Goal: Contribute content: Contribute content

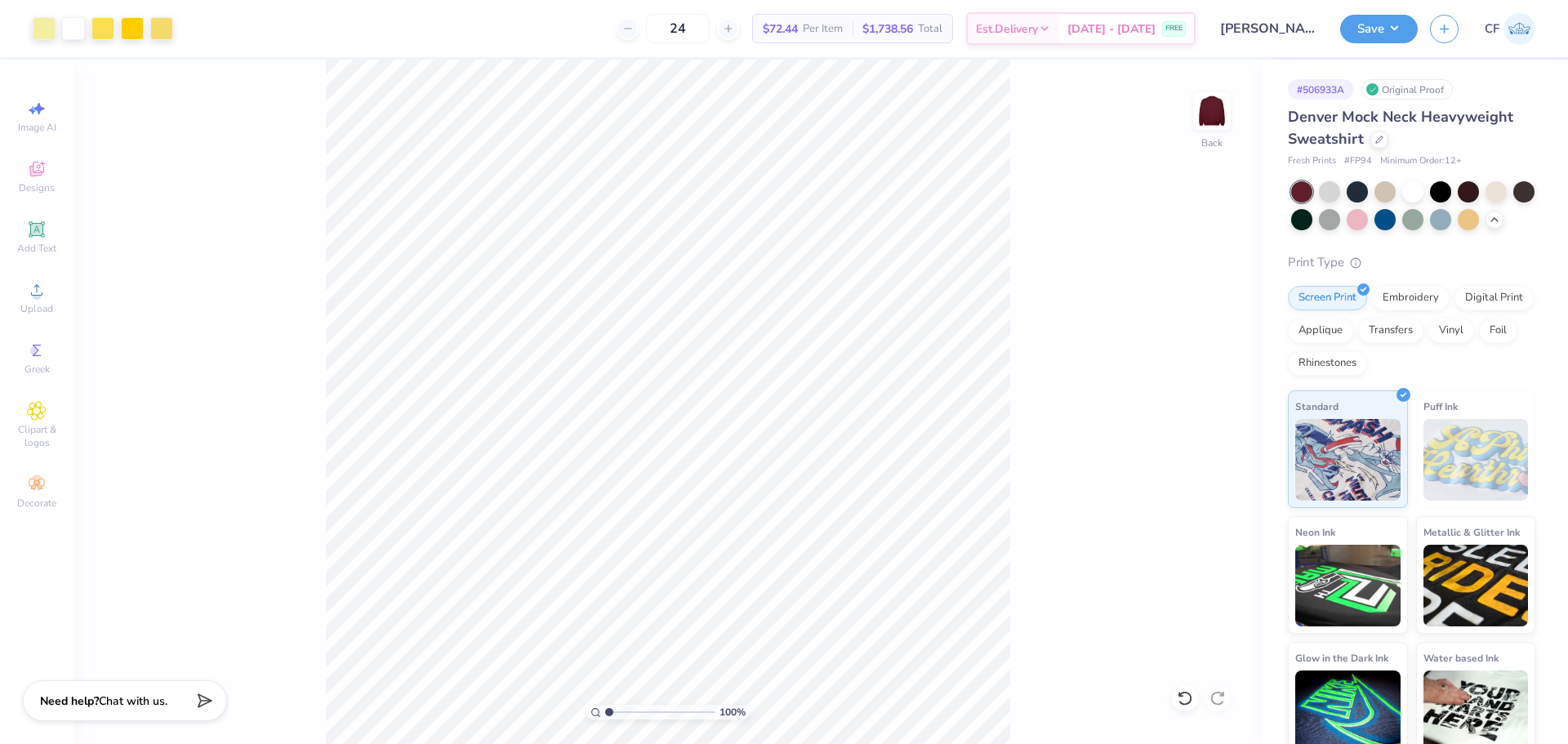
click at [1372, 23] on button "Save" at bounding box center [1378, 29] width 78 height 29
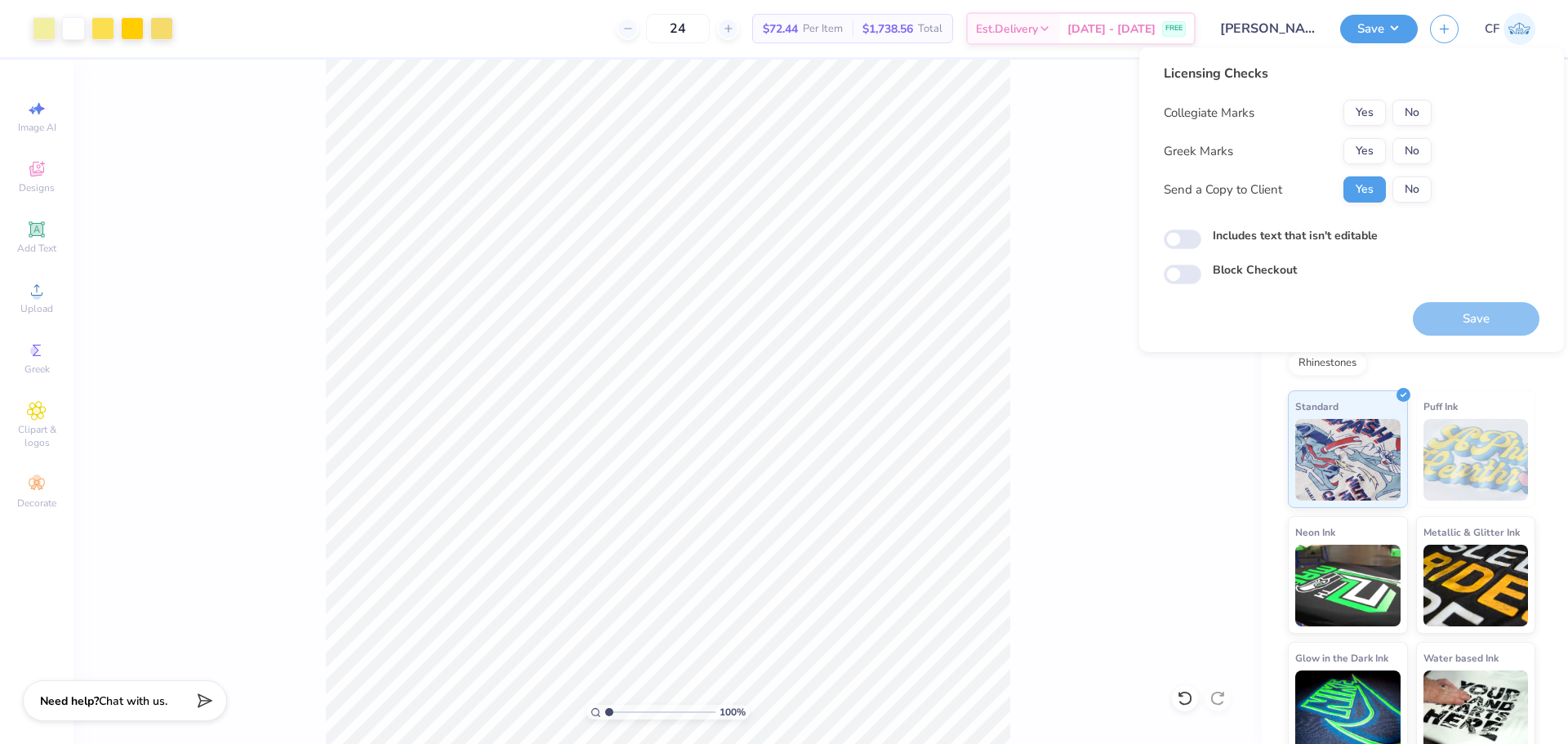
click at [1106, 444] on div "100 % Back" at bounding box center [667, 402] width 1188 height 685
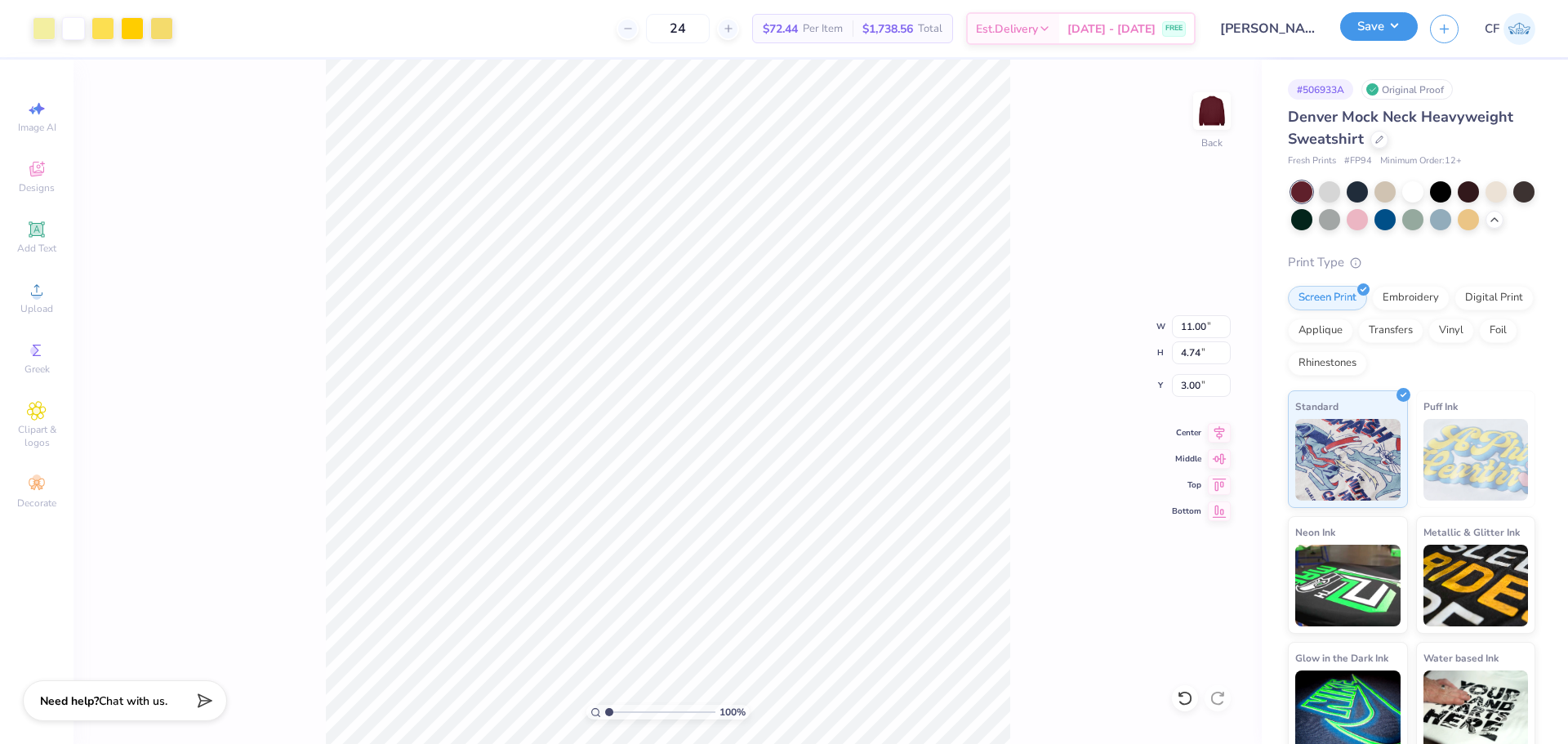
click at [1387, 27] on button "Save" at bounding box center [1378, 26] width 78 height 29
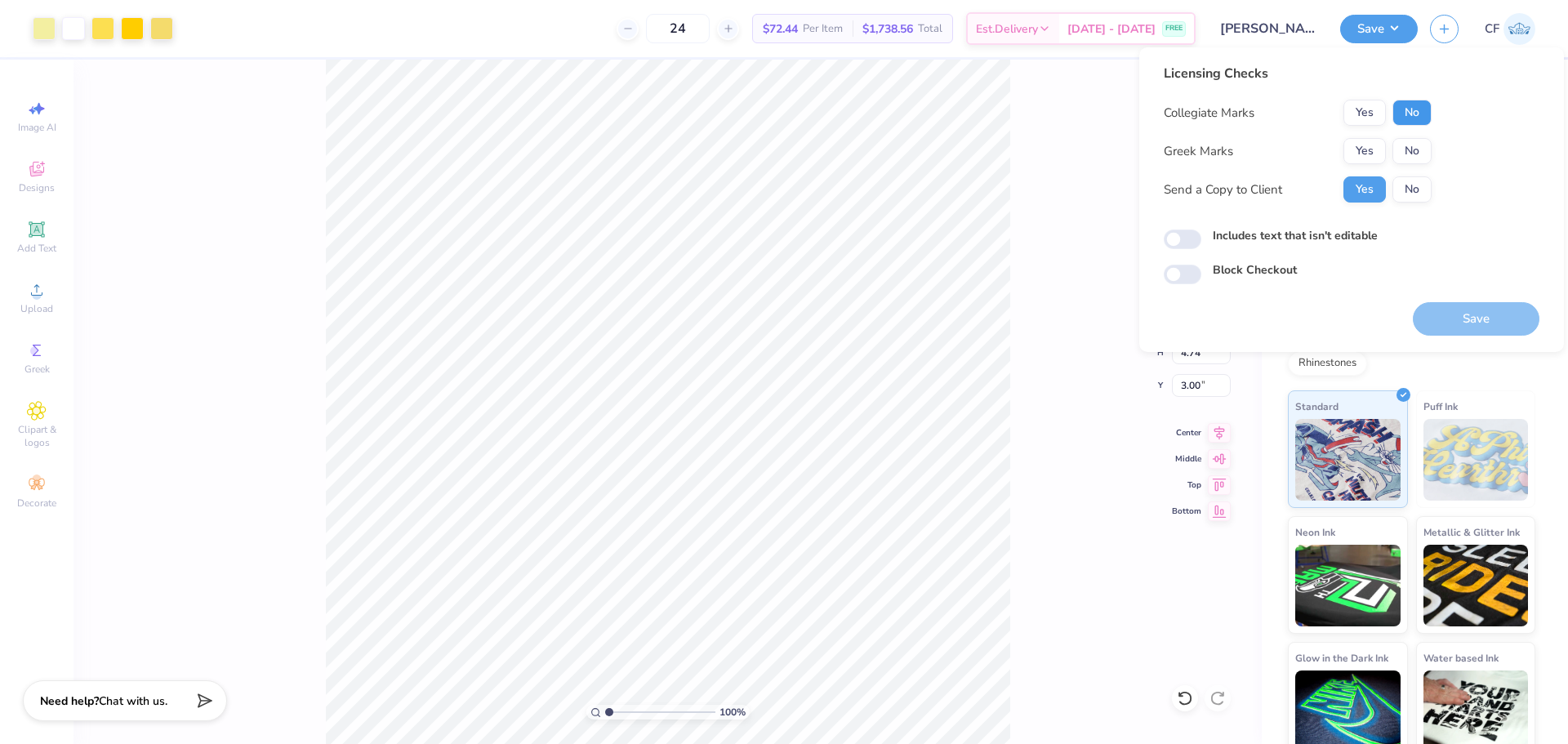
click at [1414, 113] on button "No" at bounding box center [1412, 113] width 39 height 26
click at [1380, 147] on button "Yes" at bounding box center [1364, 151] width 43 height 26
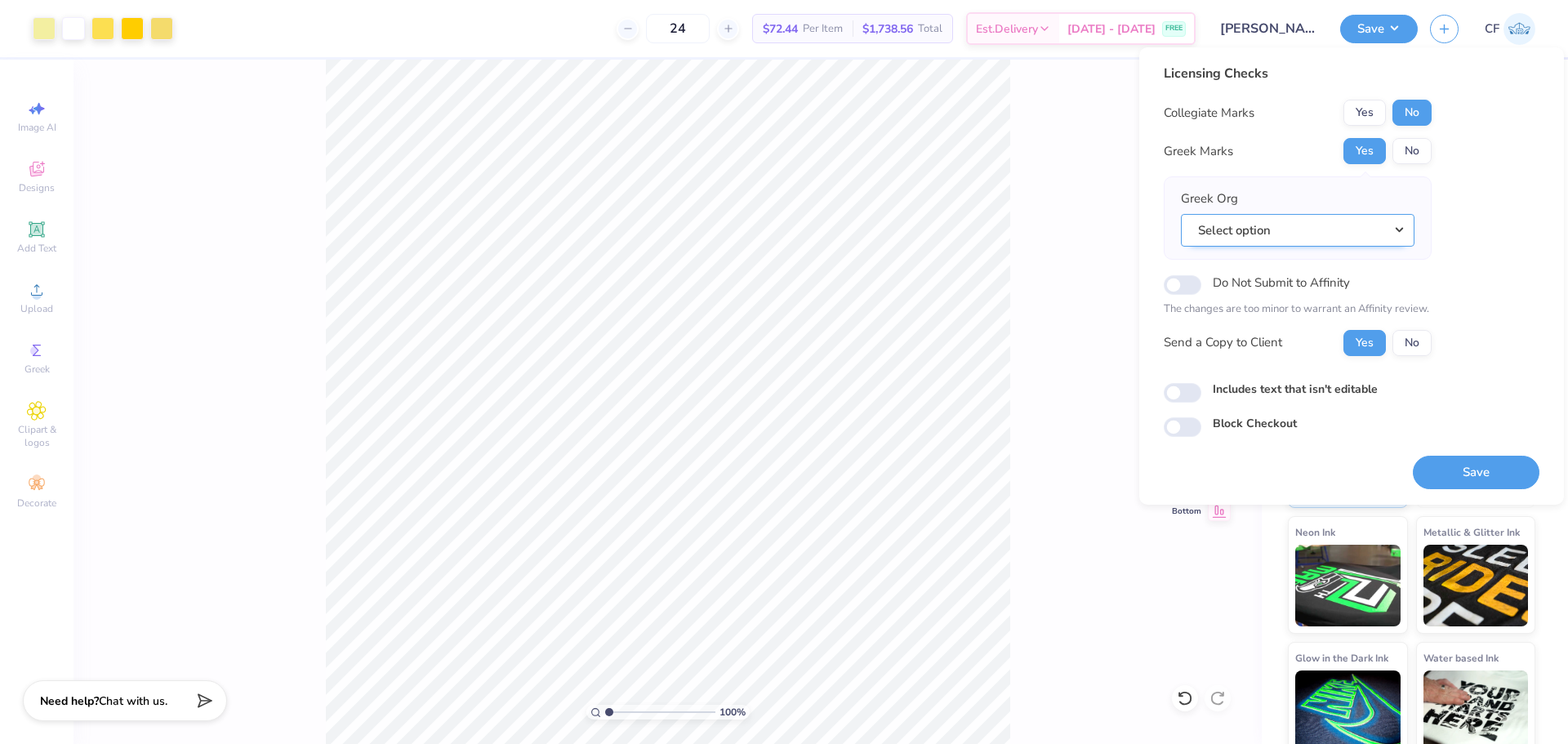
click at [1318, 245] on button "Select option" at bounding box center [1297, 231] width 234 height 34
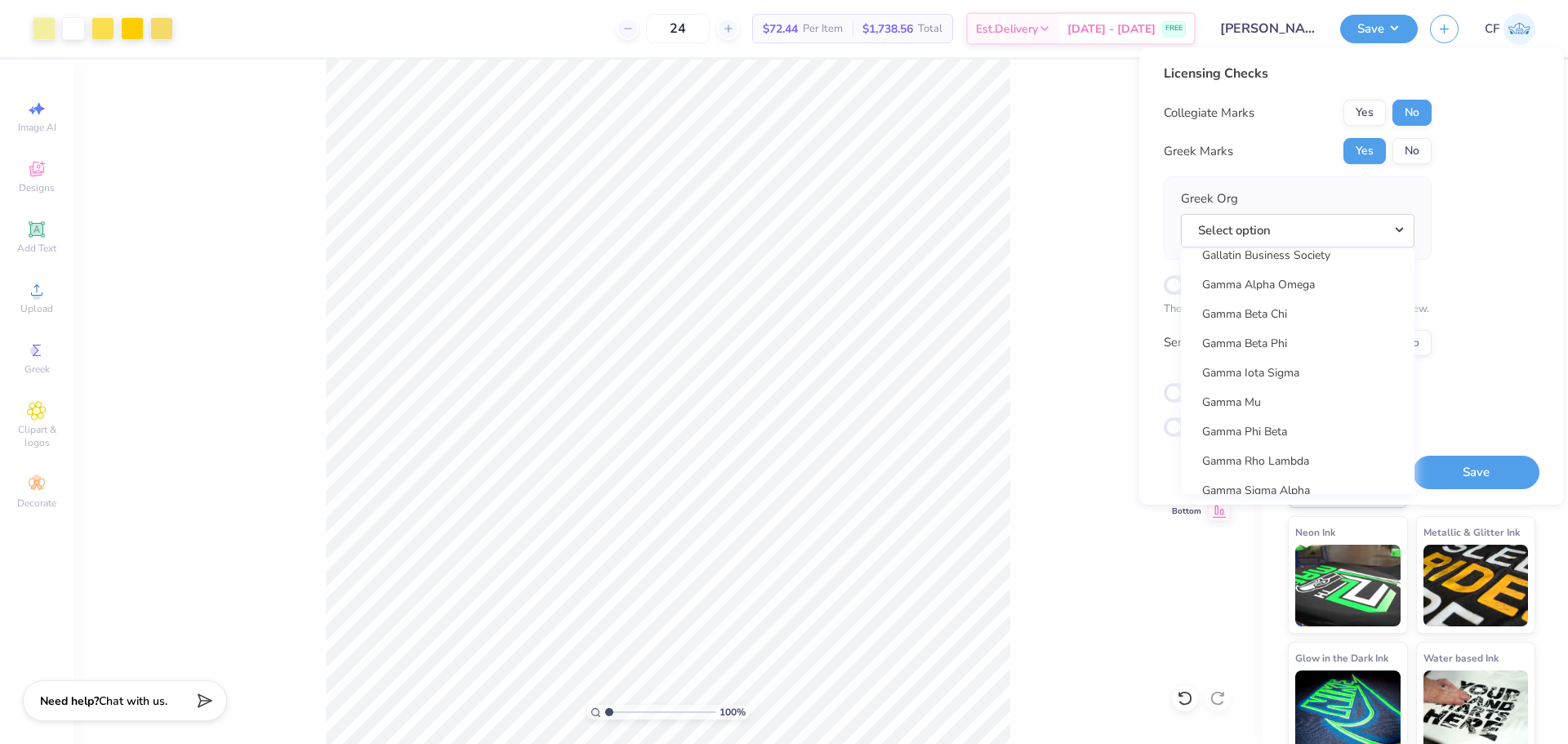
scroll to position [5006, 0]
click at [1271, 433] on link "Gamma Phi Beta" at bounding box center [1297, 439] width 221 height 27
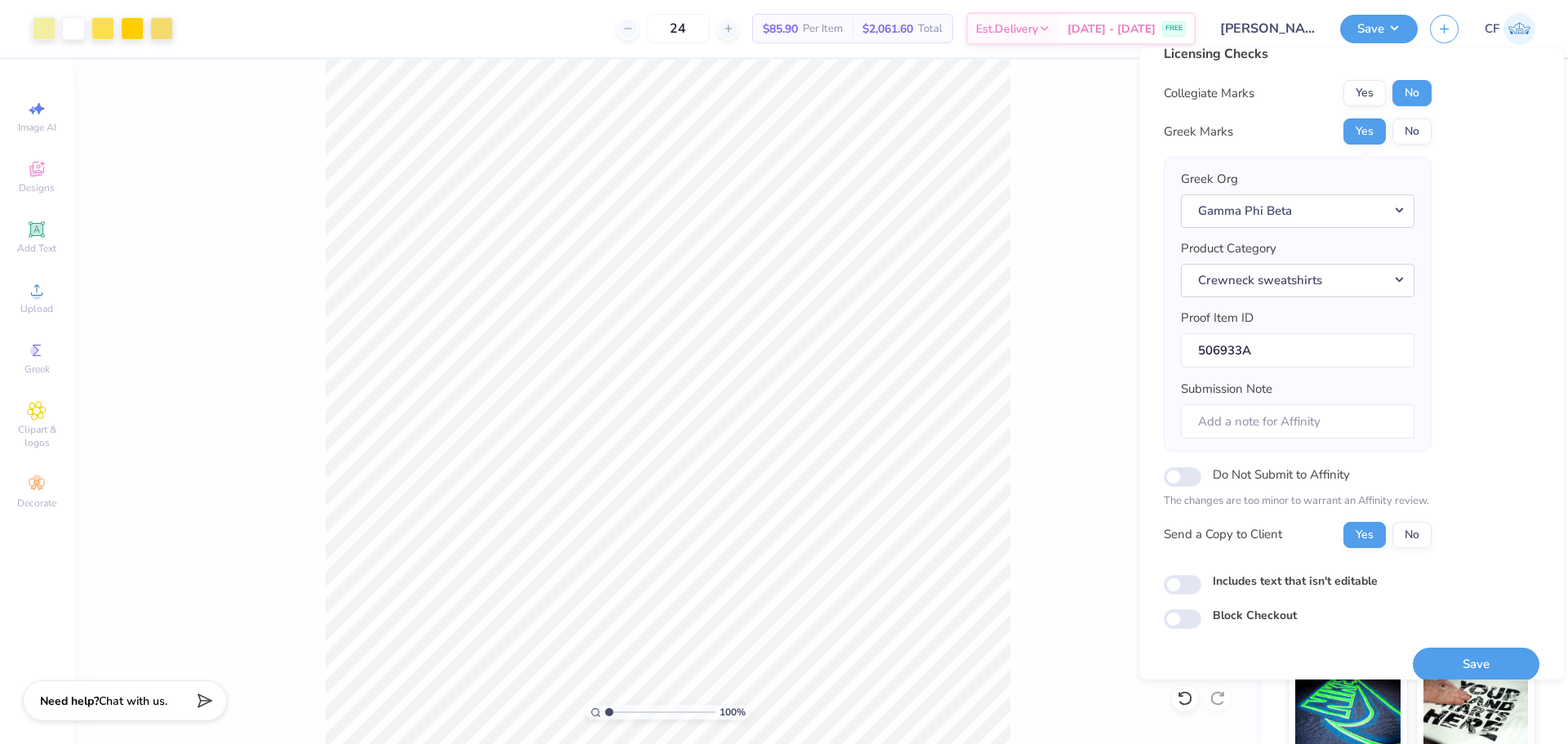
scroll to position [37, 0]
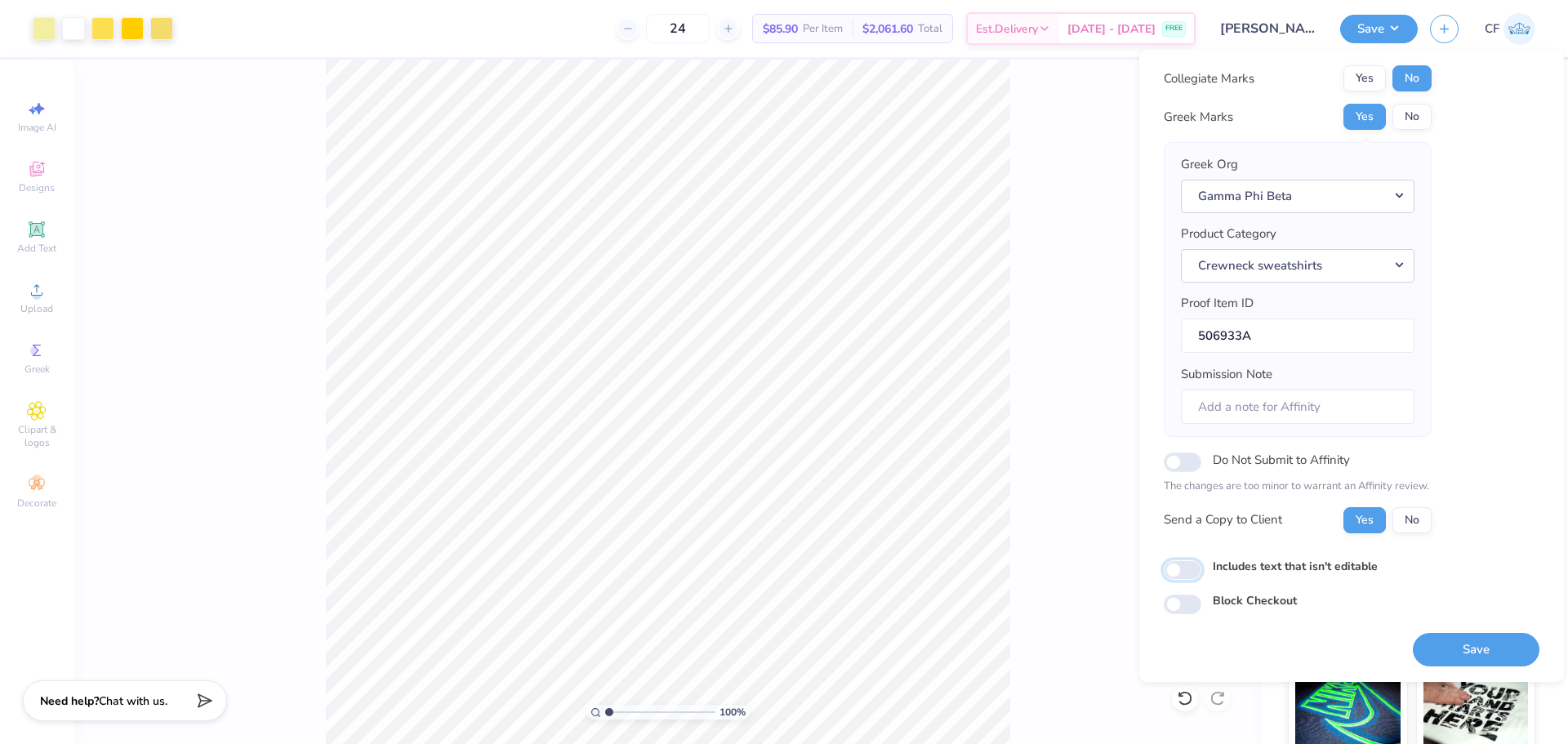
click at [1190, 564] on input "Includes text that isn't editable" at bounding box center [1183, 570] width 38 height 20
checkbox input "true"
click at [1437, 645] on button "Save" at bounding box center [1476, 650] width 126 height 34
checkbox input "true"
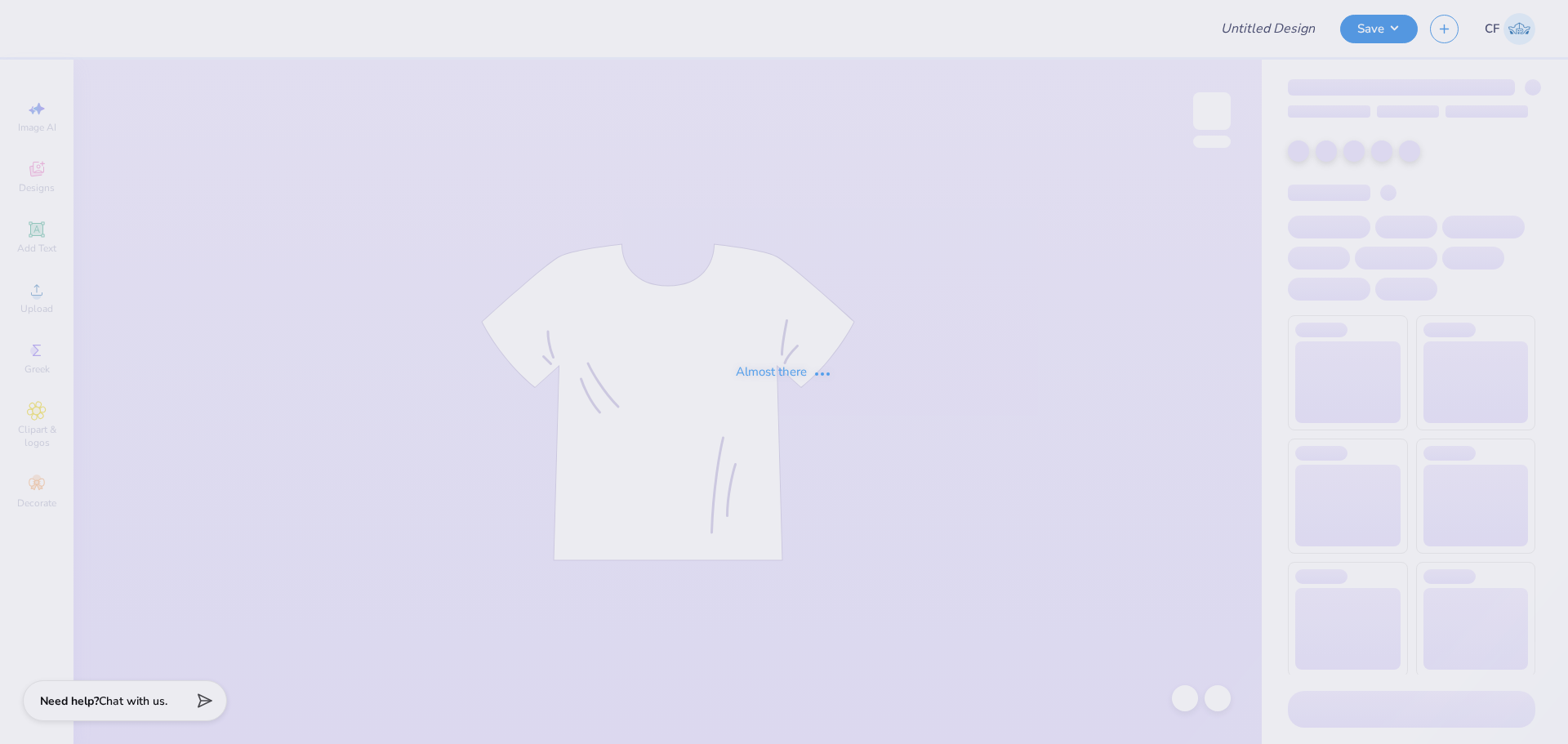
type input "CHOC Optha Merch!"
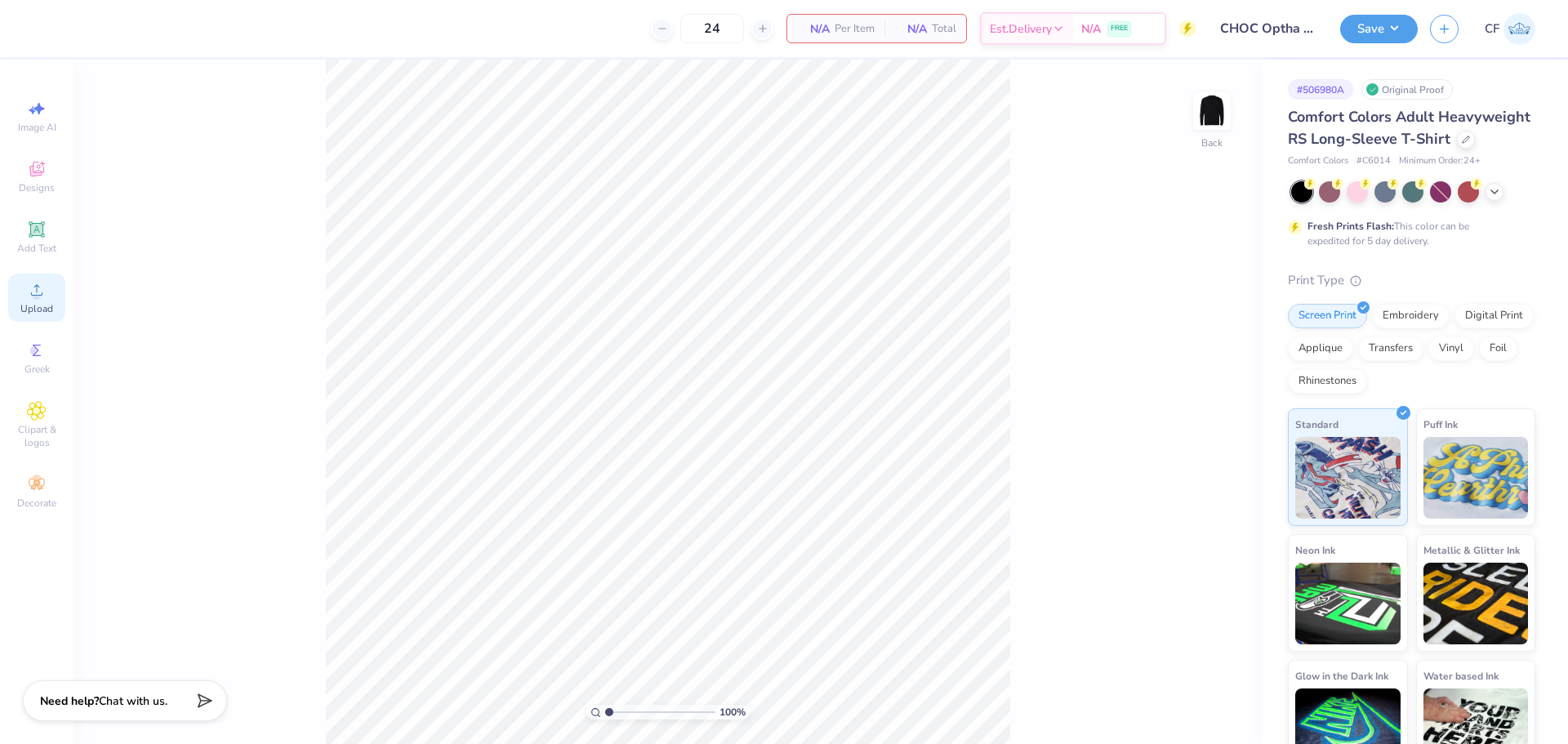
click at [18, 305] on div "Upload" at bounding box center [37, 297] width 57 height 48
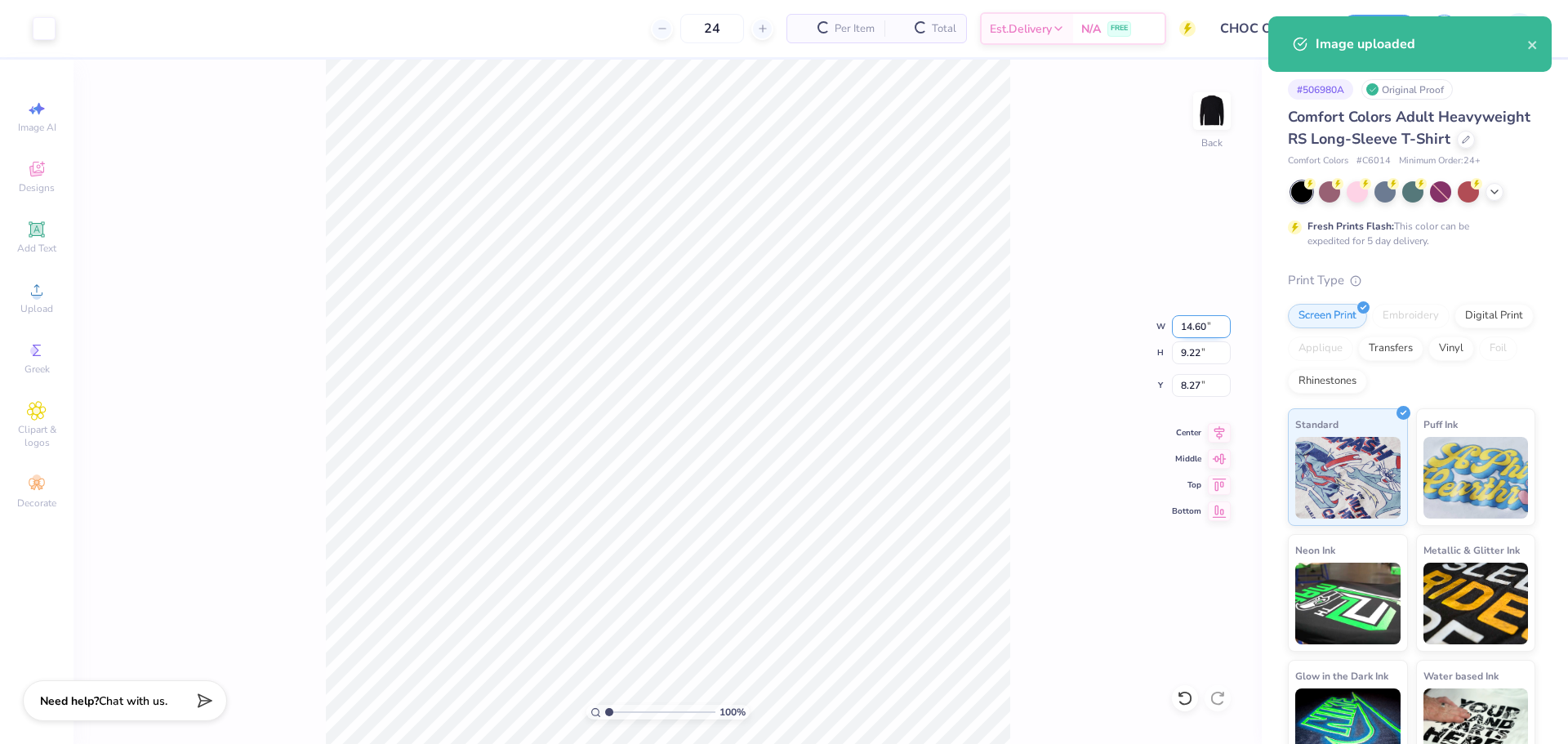
click at [1185, 327] on input "14.60" at bounding box center [1202, 327] width 59 height 23
type input "3.50"
type input "2.21"
type input "11.77"
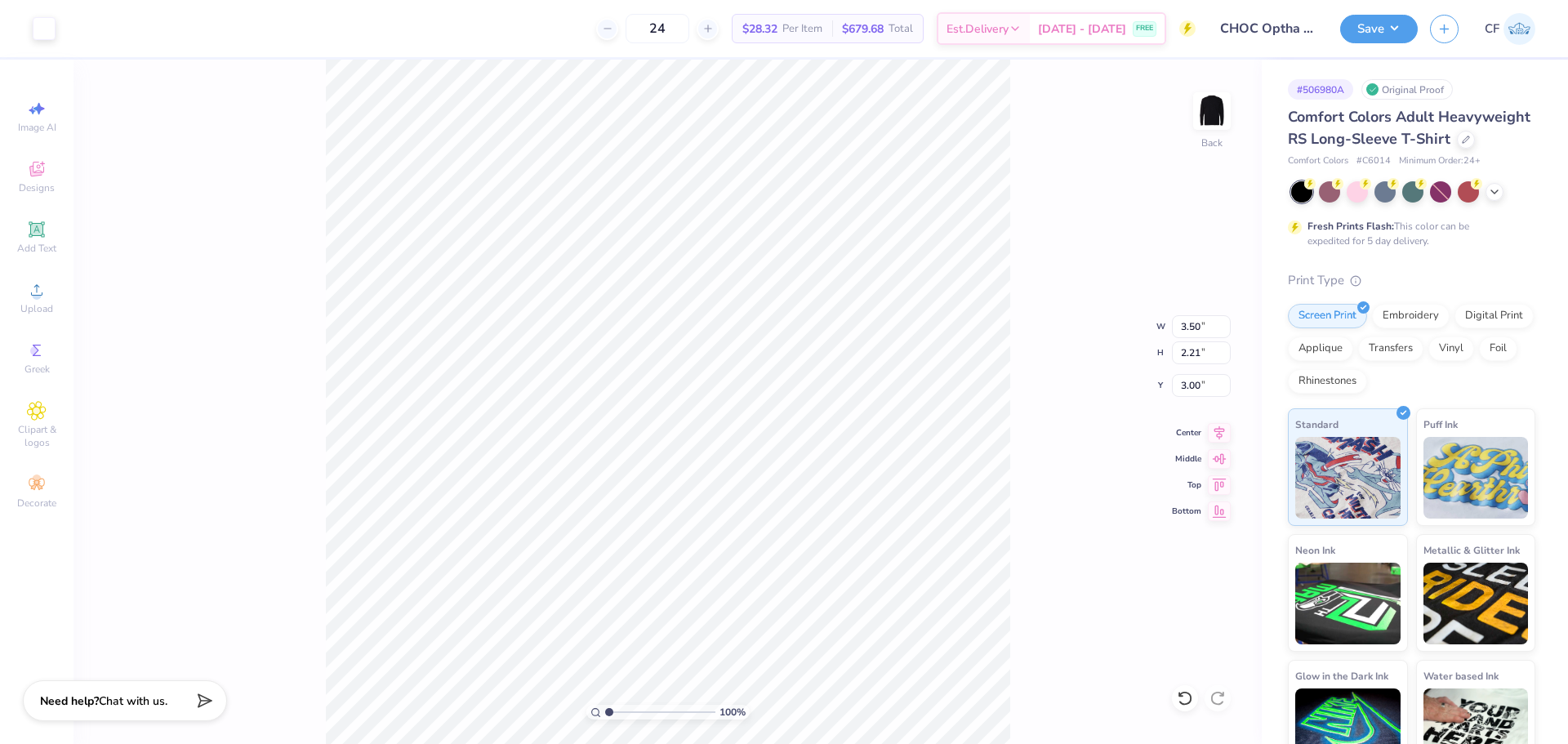
type input "3.00"
drag, startPoint x: 608, startPoint y: 710, endPoint x: 620, endPoint y: 709, distance: 12.0
click at [620, 709] on input "range" at bounding box center [660, 712] width 110 height 15
drag, startPoint x: 621, startPoint y: 714, endPoint x: 640, endPoint y: 723, distance: 21.0
type input "3.87"
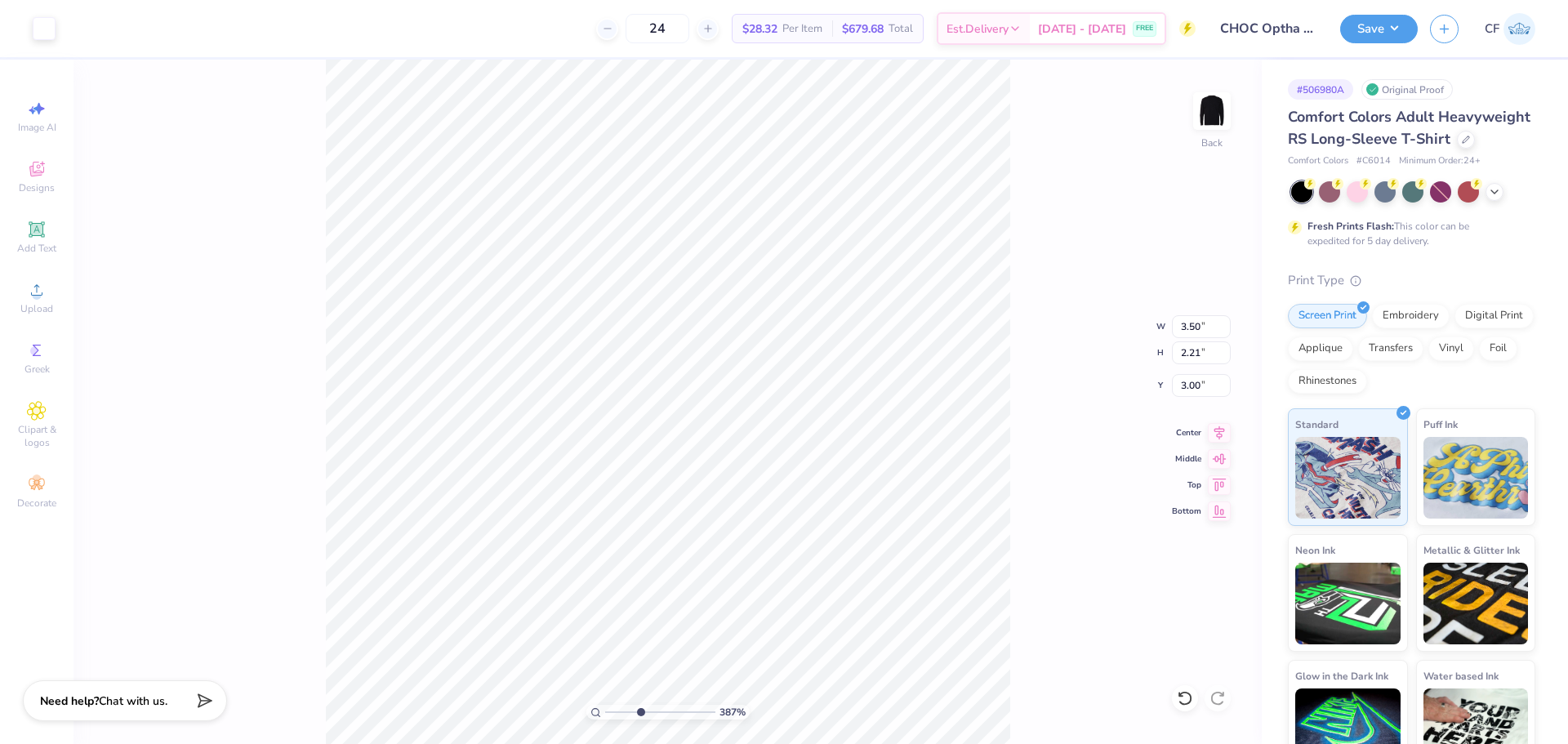
click at [640, 719] on input "range" at bounding box center [660, 712] width 110 height 15
click at [33, 241] on div "Add Text" at bounding box center [37, 237] width 57 height 48
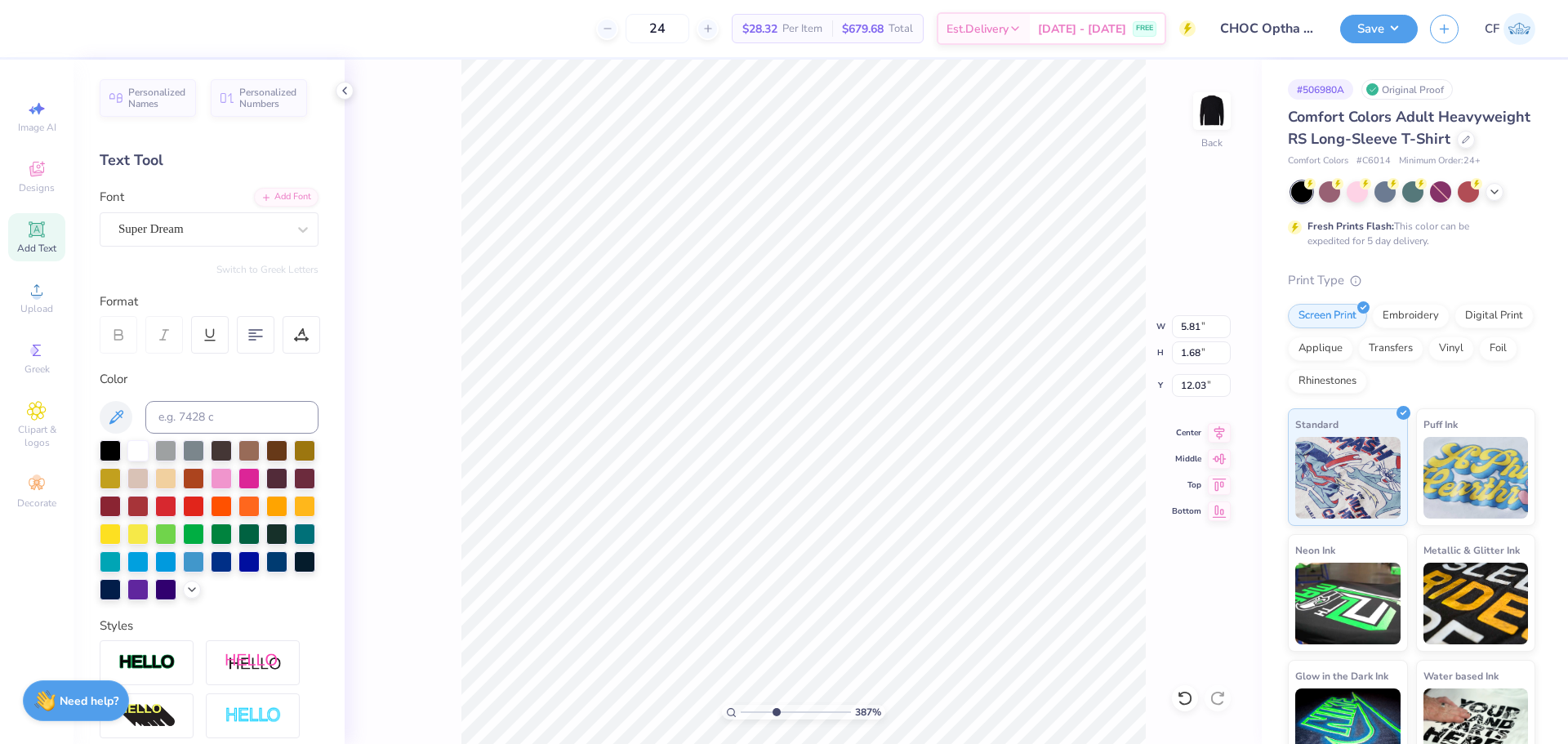
type input "6.04"
click at [268, 196] on div "Add Font" at bounding box center [286, 195] width 65 height 19
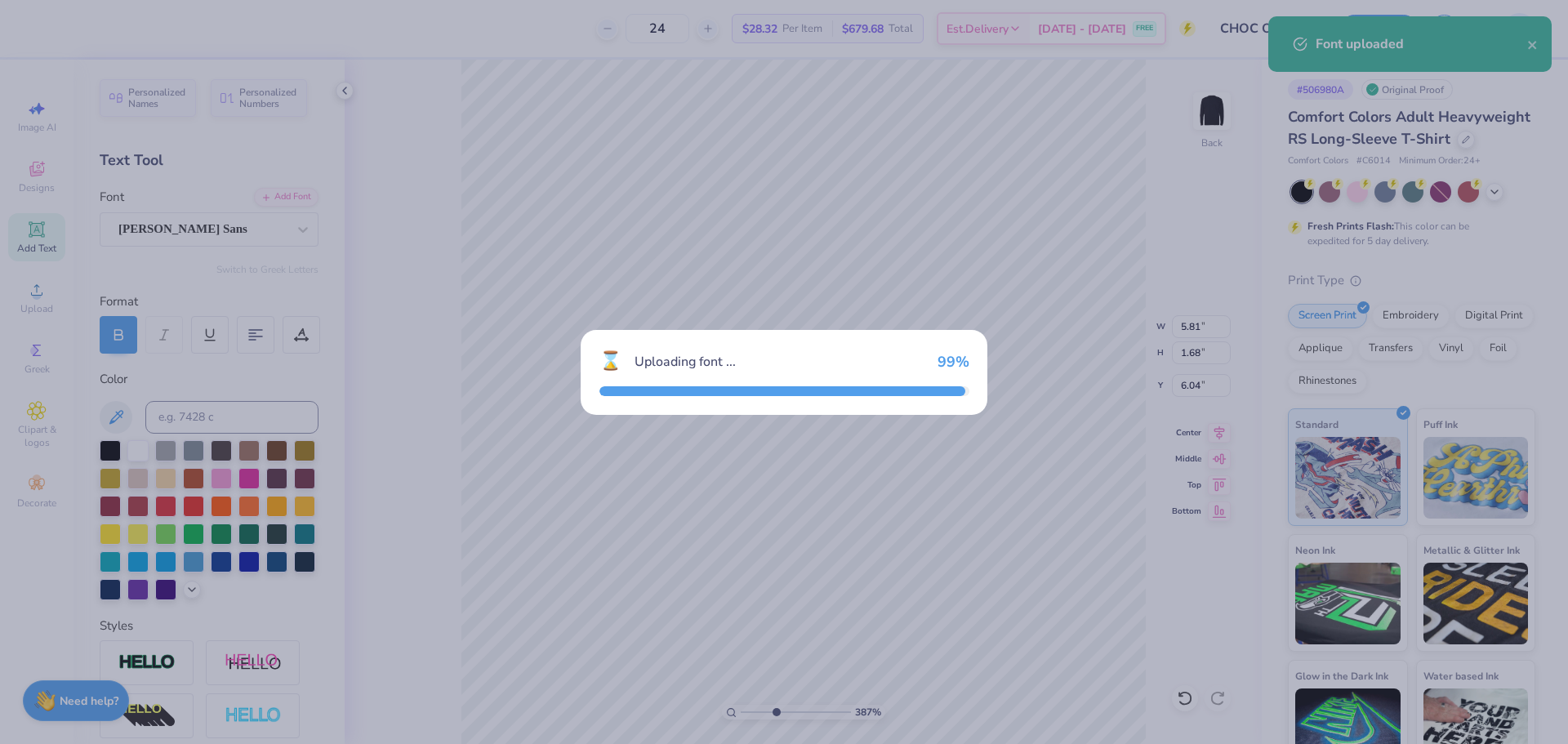
type input "6.80"
type input "1.64"
type input "6.06"
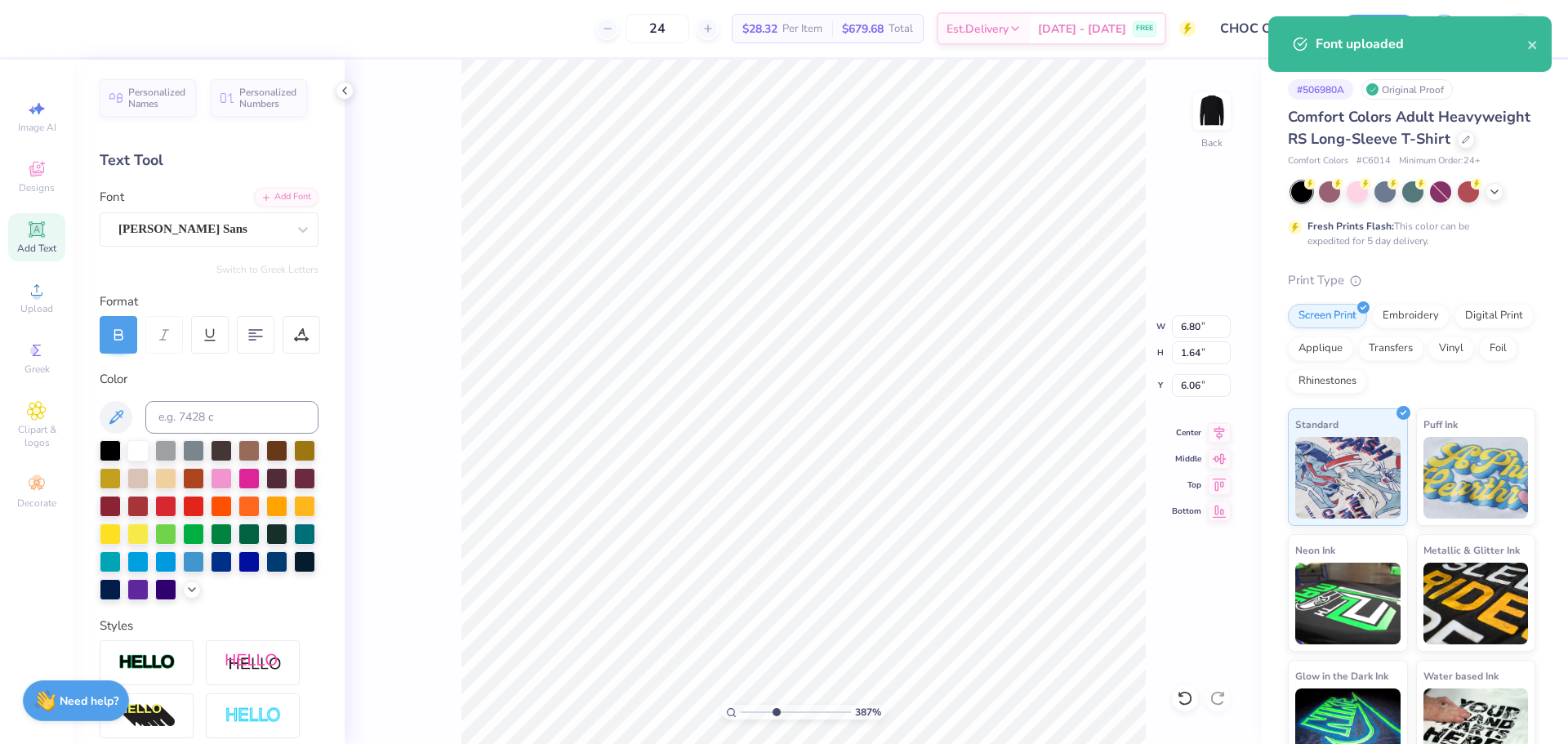
type input "2.29"
type input "0.55"
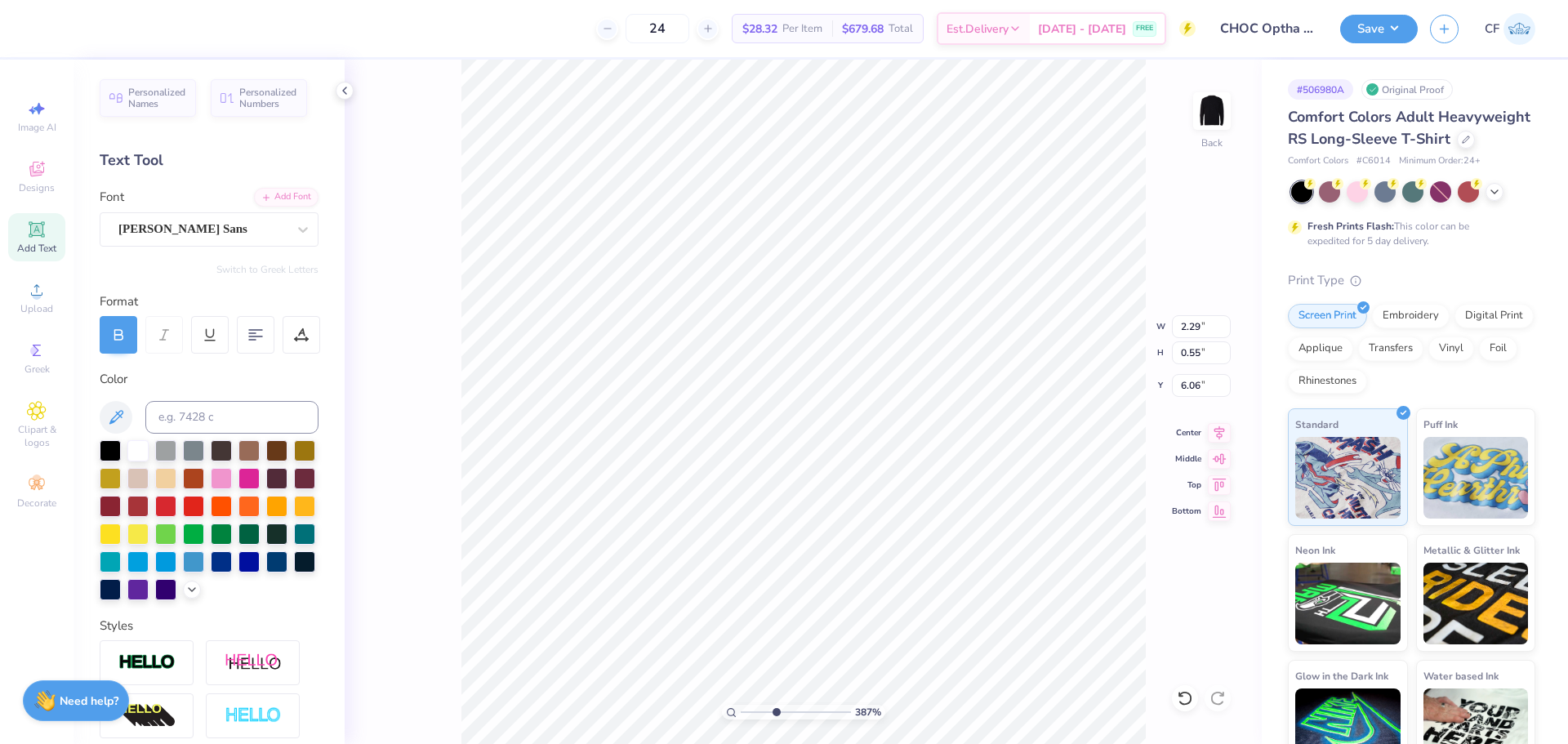
scroll to position [14, 7]
type textarea "CS Ophthalmology"
type input "6.05"
click at [1202, 328] on input "7.18" at bounding box center [1202, 327] width 59 height 23
type input "3.50"
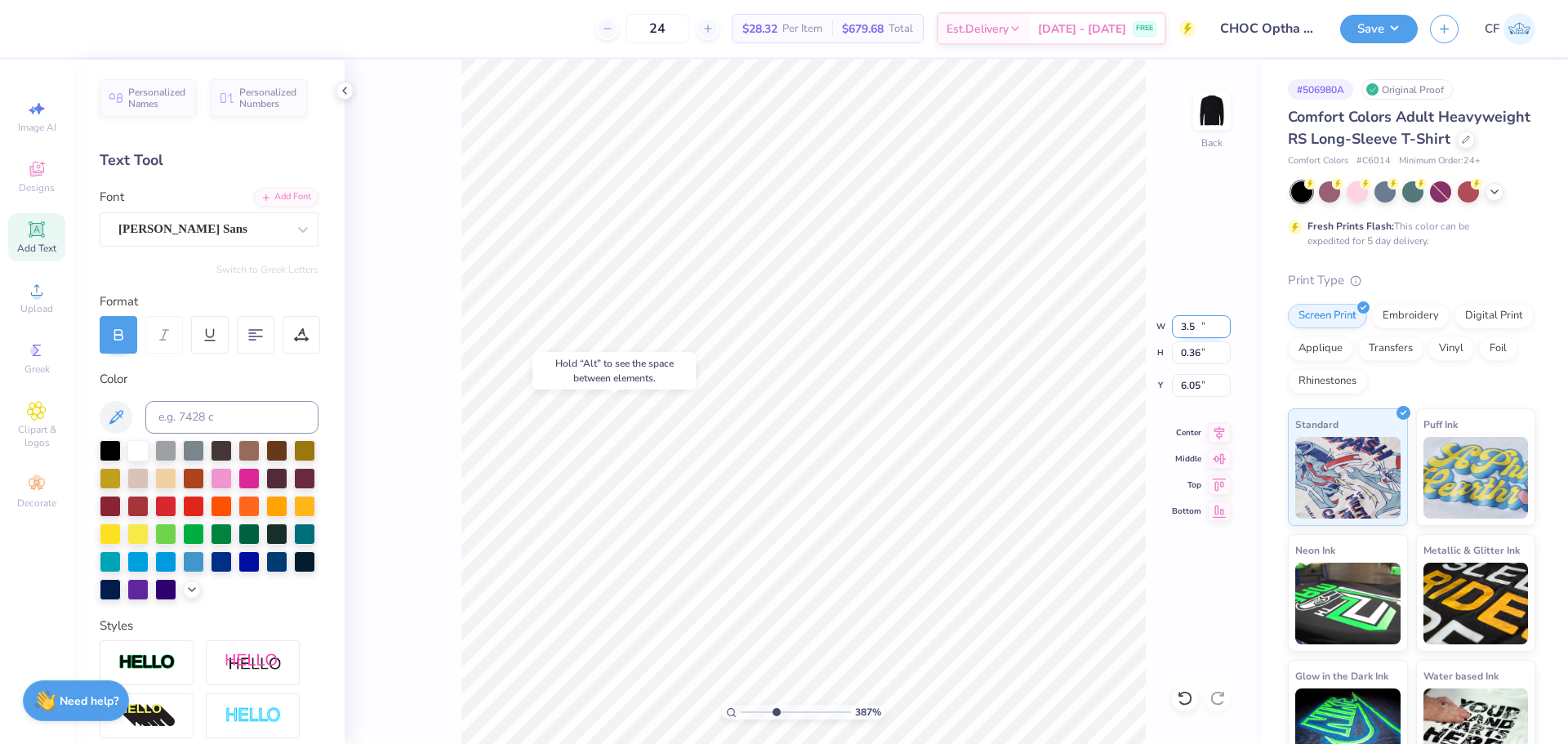
type input "0.36"
type input "6.24"
type input "4.85"
type input "2.21"
type input "3.00"
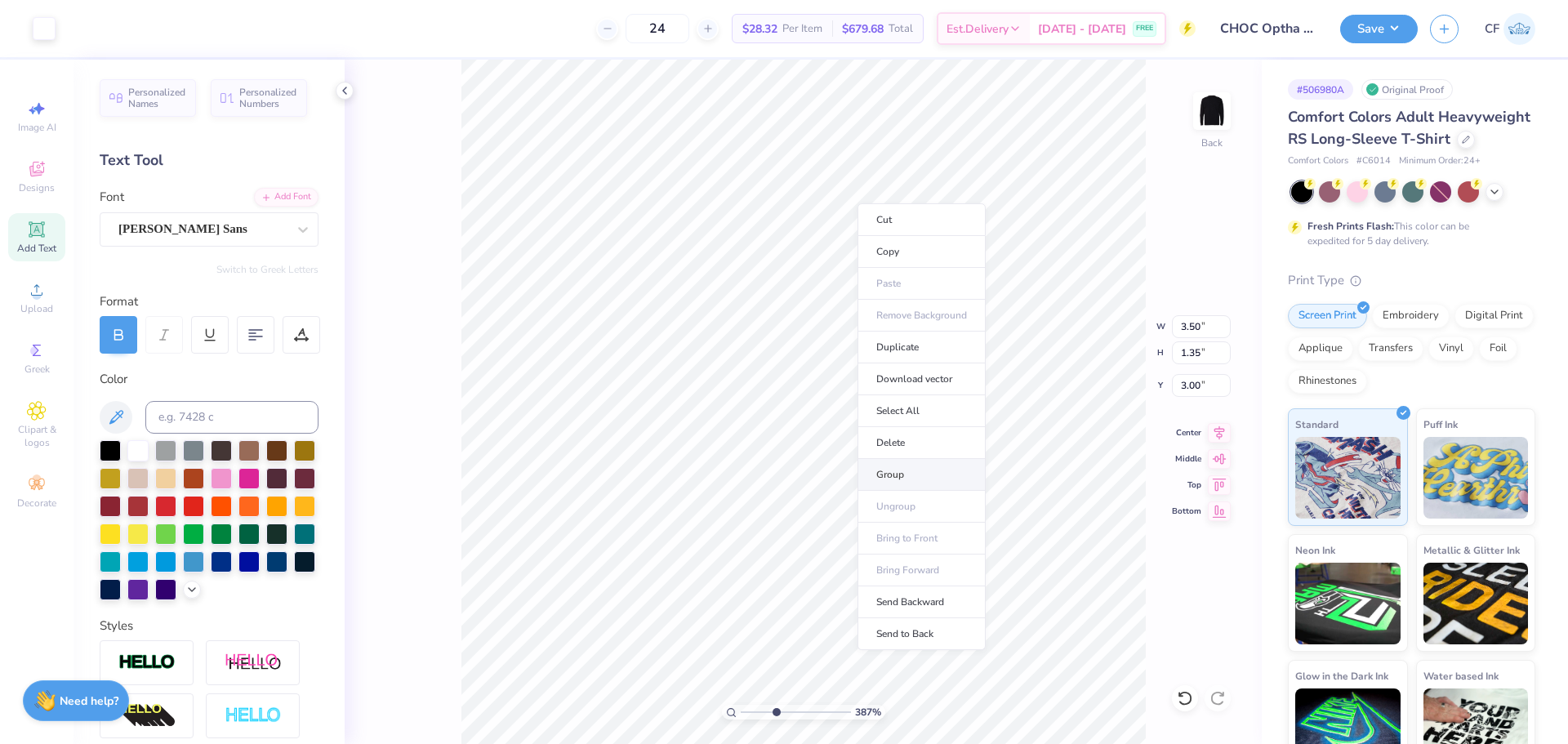
click at [907, 476] on li "Group" at bounding box center [922, 475] width 128 height 32
drag, startPoint x: 773, startPoint y: 712, endPoint x: 699, endPoint y: 673, distance: 83.6
type input "1"
click at [740, 705] on input "range" at bounding box center [795, 712] width 110 height 15
type input "2.21"
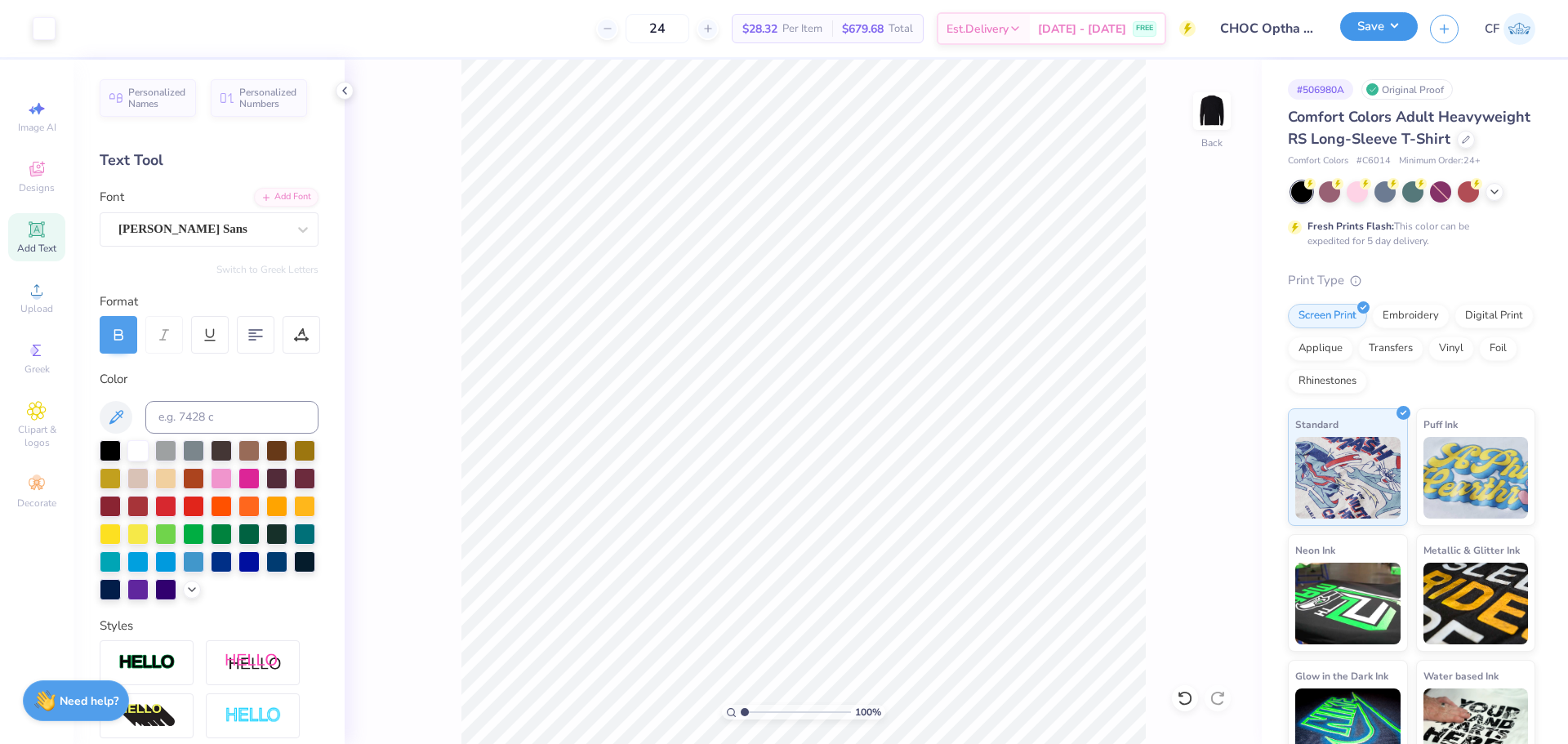
click at [1380, 28] on button "Save" at bounding box center [1378, 26] width 78 height 29
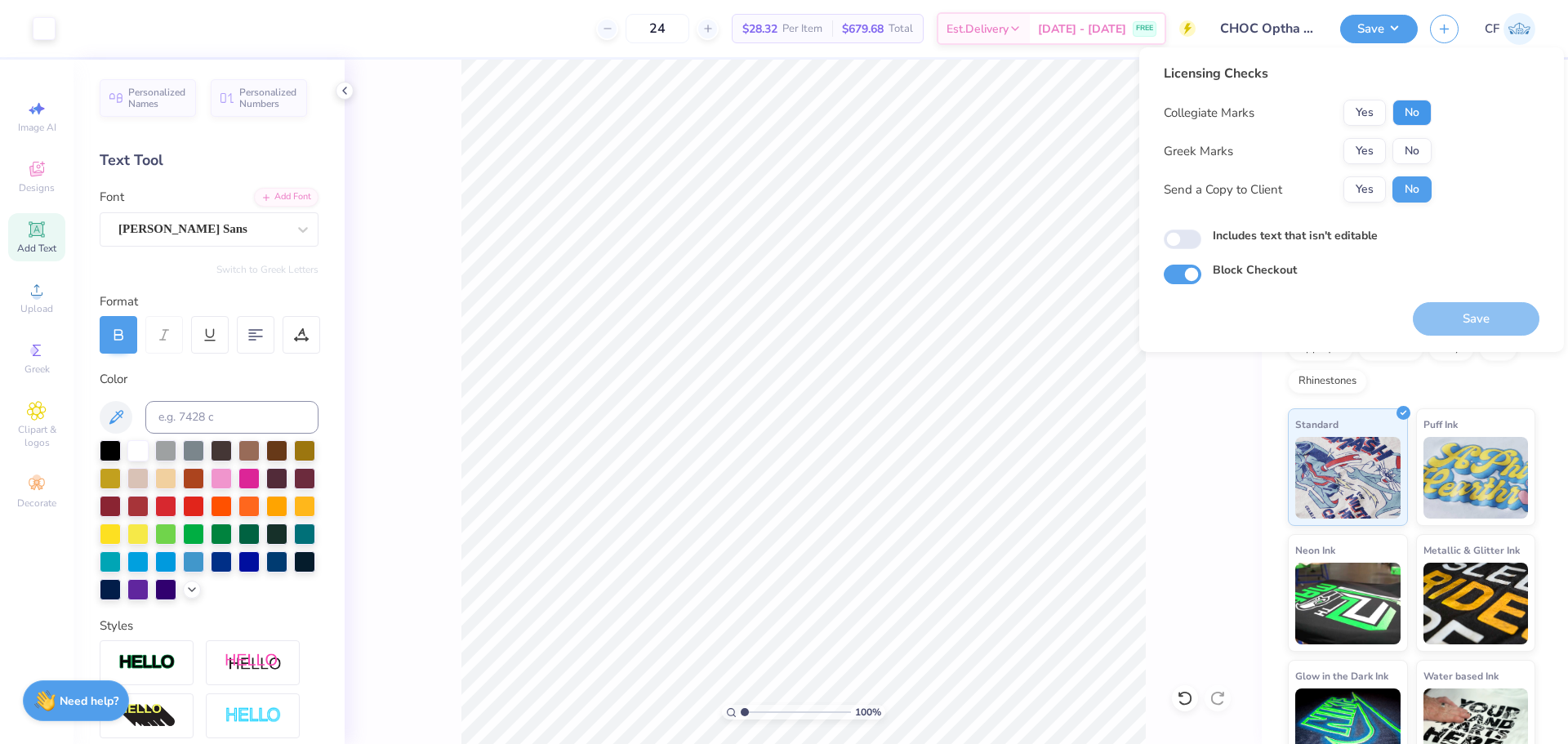
click at [1416, 108] on button "No" at bounding box center [1412, 113] width 39 height 26
click at [1414, 143] on button "No" at bounding box center [1412, 151] width 39 height 26
click at [1369, 192] on button "Yes" at bounding box center [1364, 190] width 43 height 26
click at [1188, 246] on input "Includes text that isn't editable" at bounding box center [1183, 240] width 38 height 20
checkbox input "true"
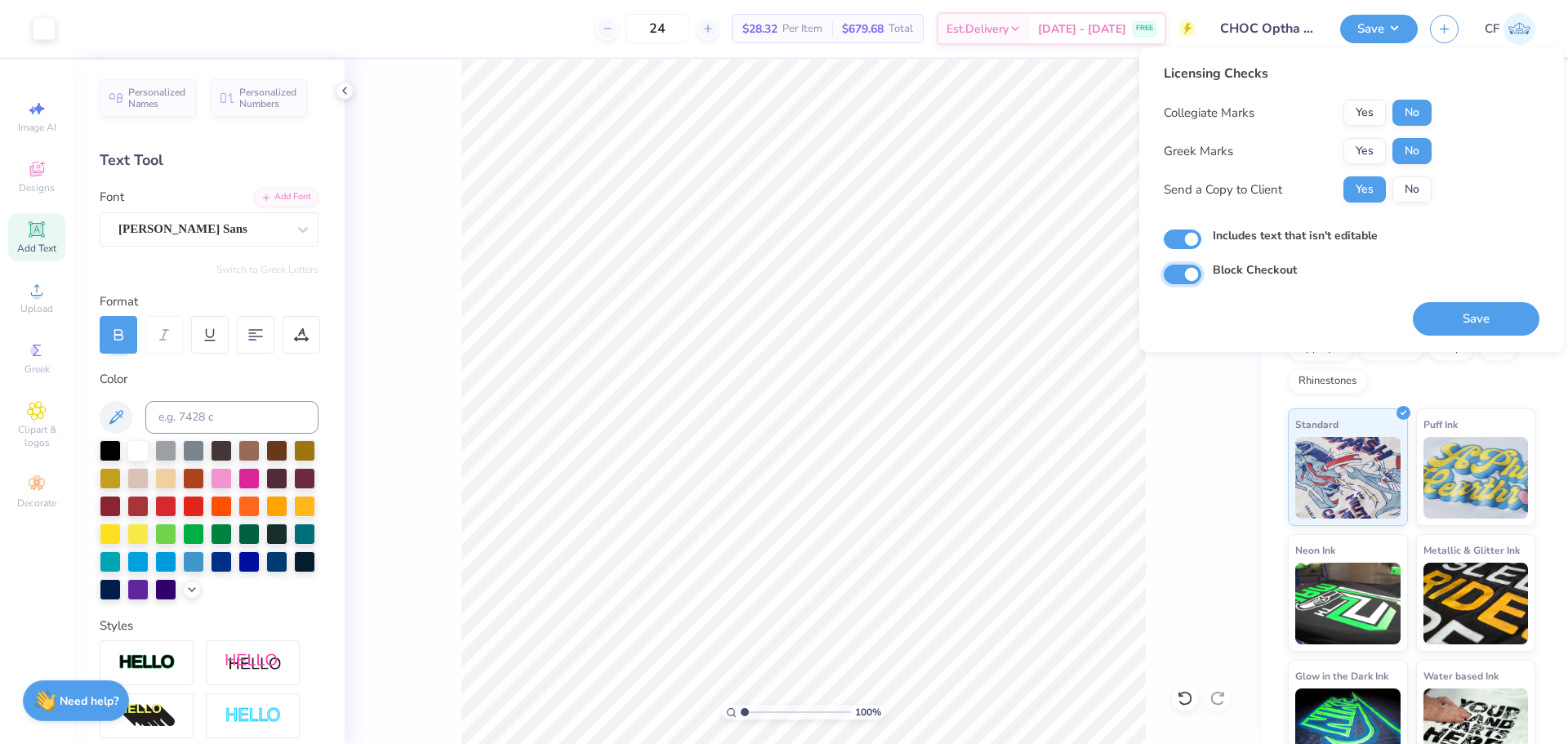
click at [1192, 271] on input "Block Checkout" at bounding box center [1183, 274] width 38 height 20
checkbox input "false"
click at [1461, 313] on button "Save" at bounding box center [1476, 319] width 126 height 34
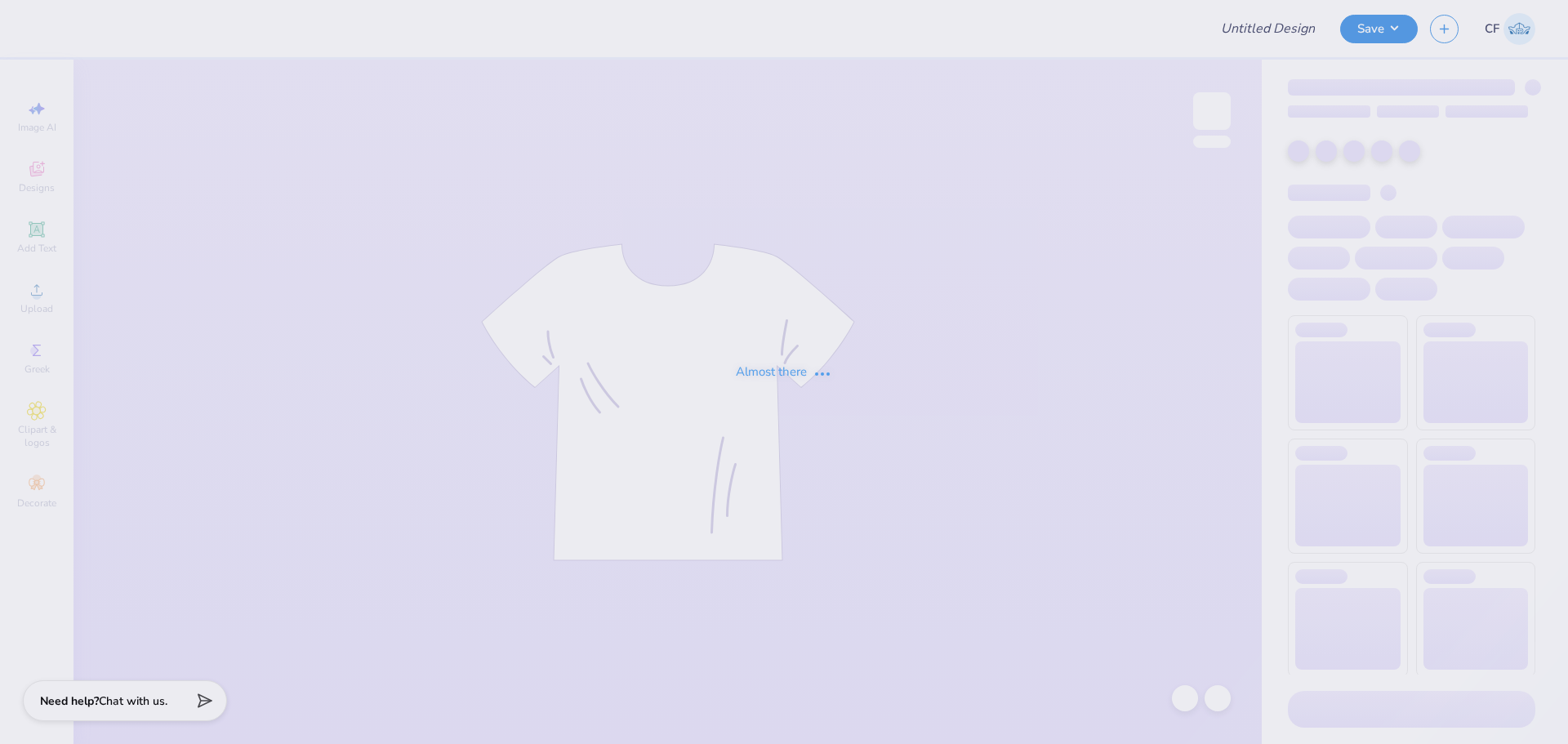
type input "CHOC Optha Merch!"
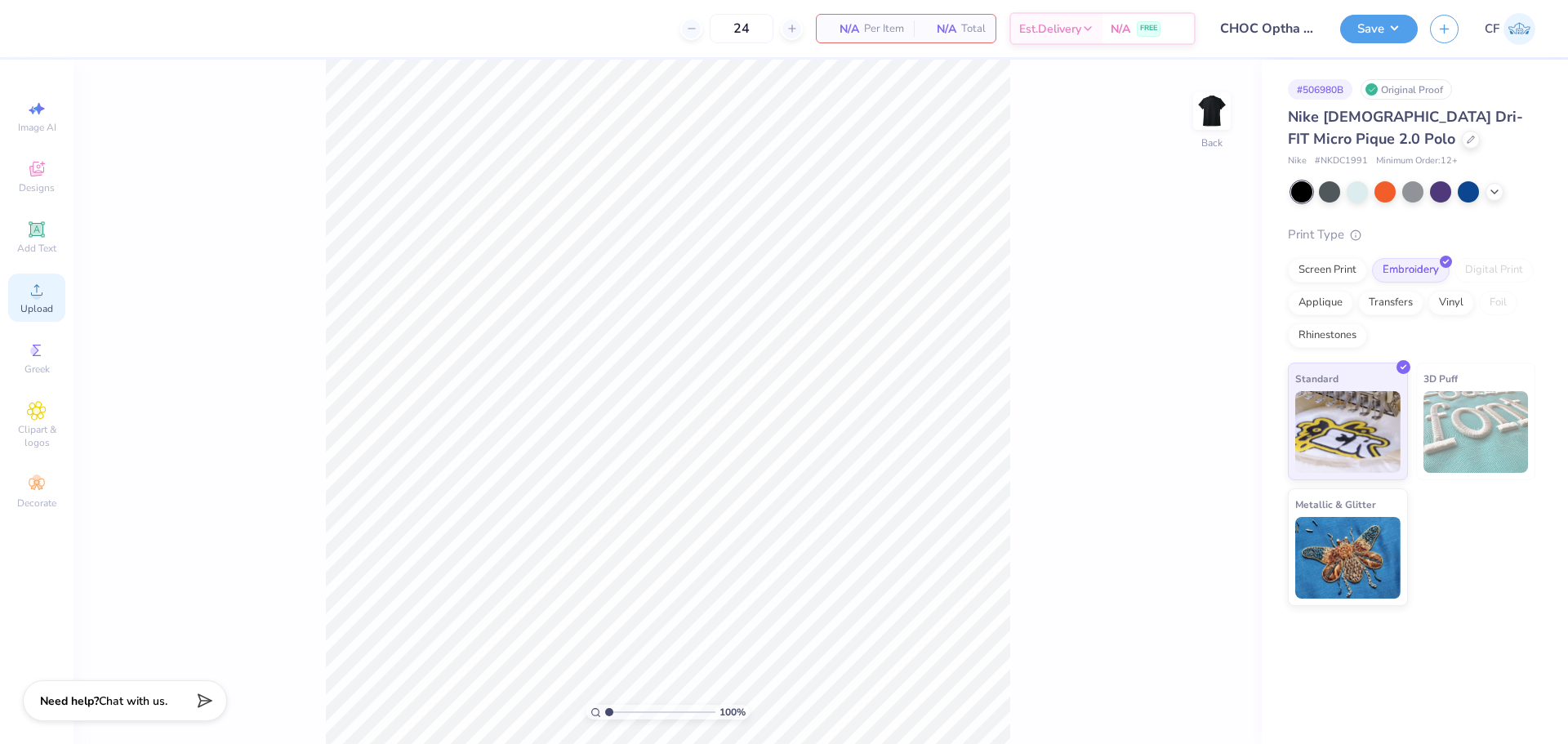
click at [48, 297] on div "Upload" at bounding box center [37, 297] width 57 height 48
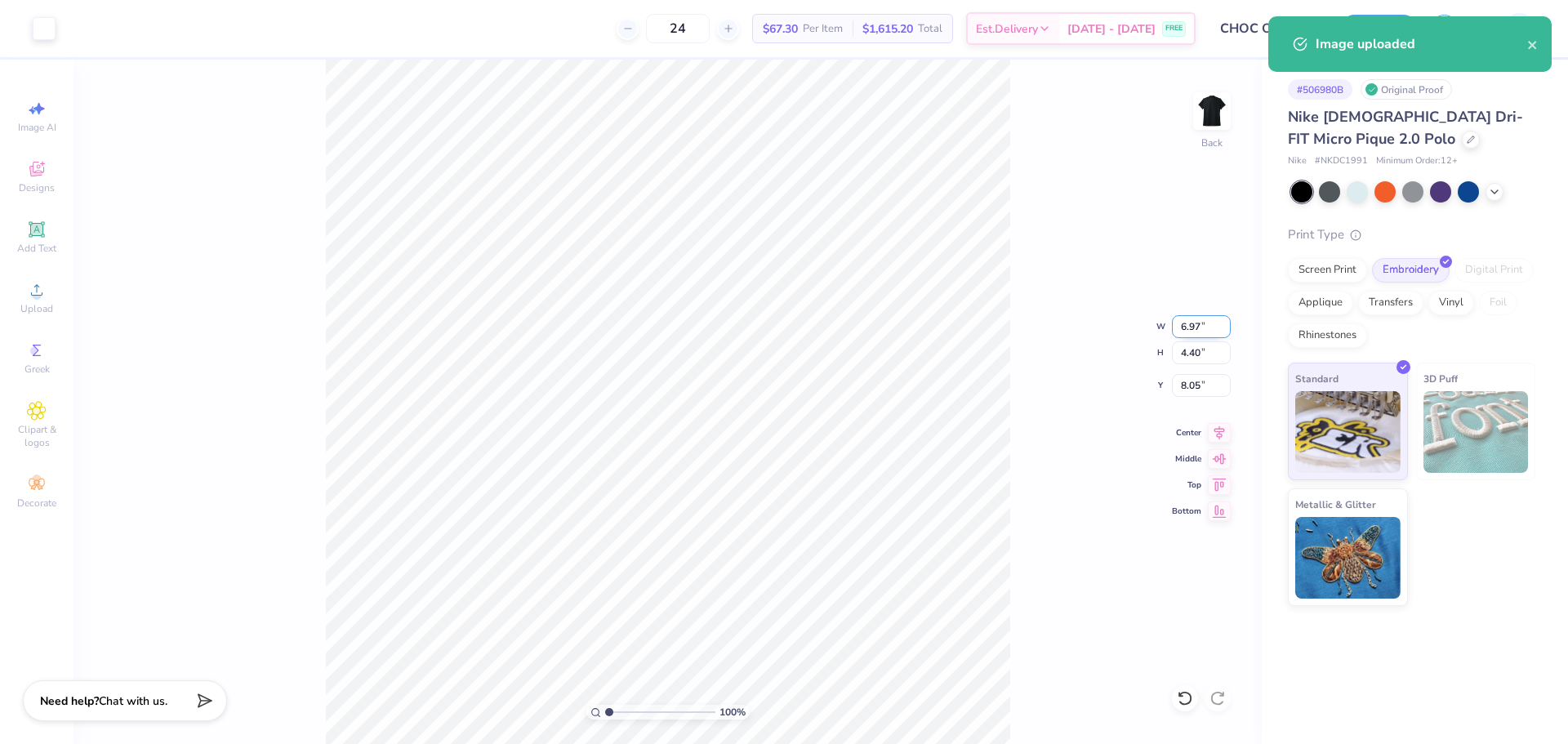
click at [1194, 324] on input "6.97" at bounding box center [1202, 327] width 59 height 23
type input "4.00"
type input "2.53"
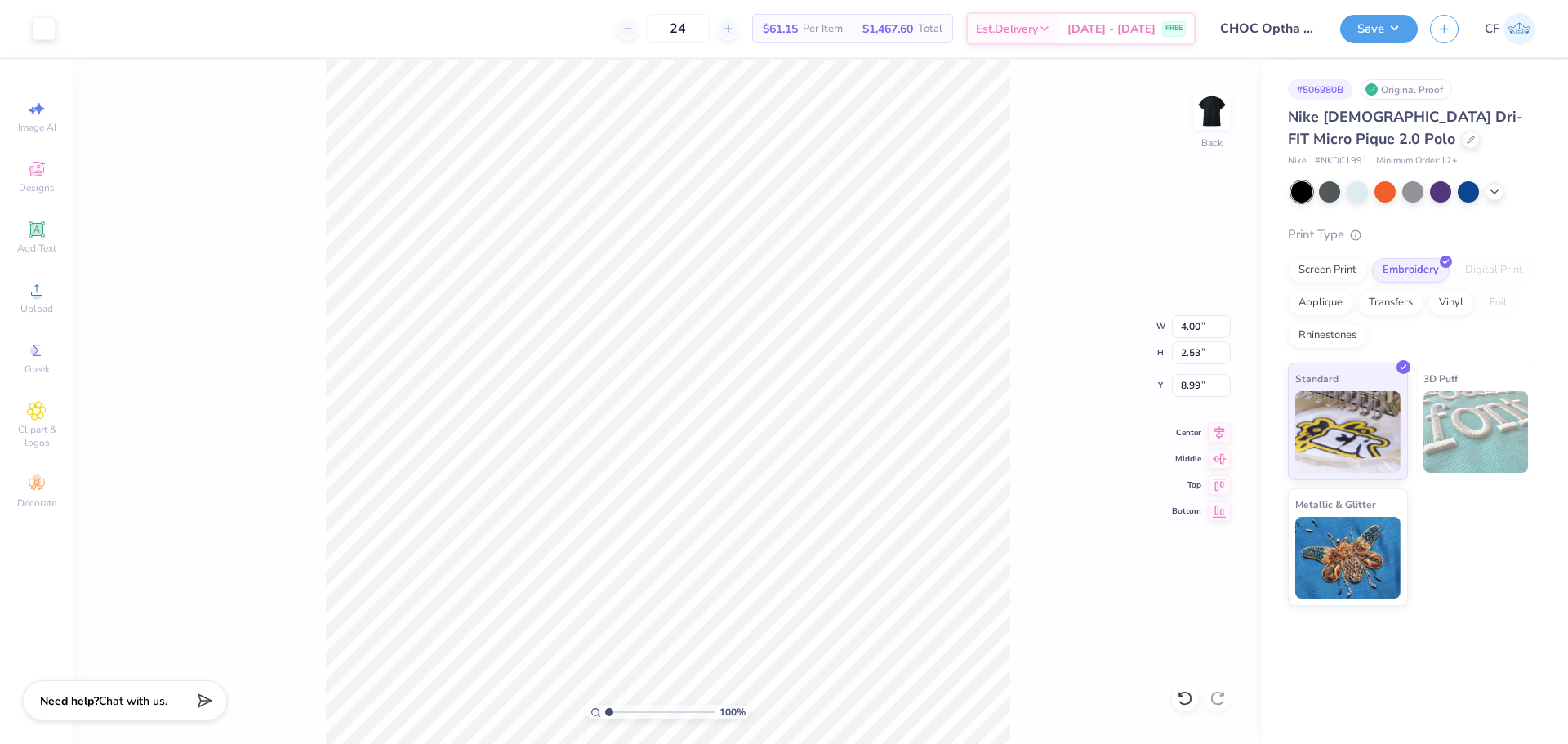
type input "3.00"
click at [40, 296] on icon at bounding box center [37, 290] width 11 height 11
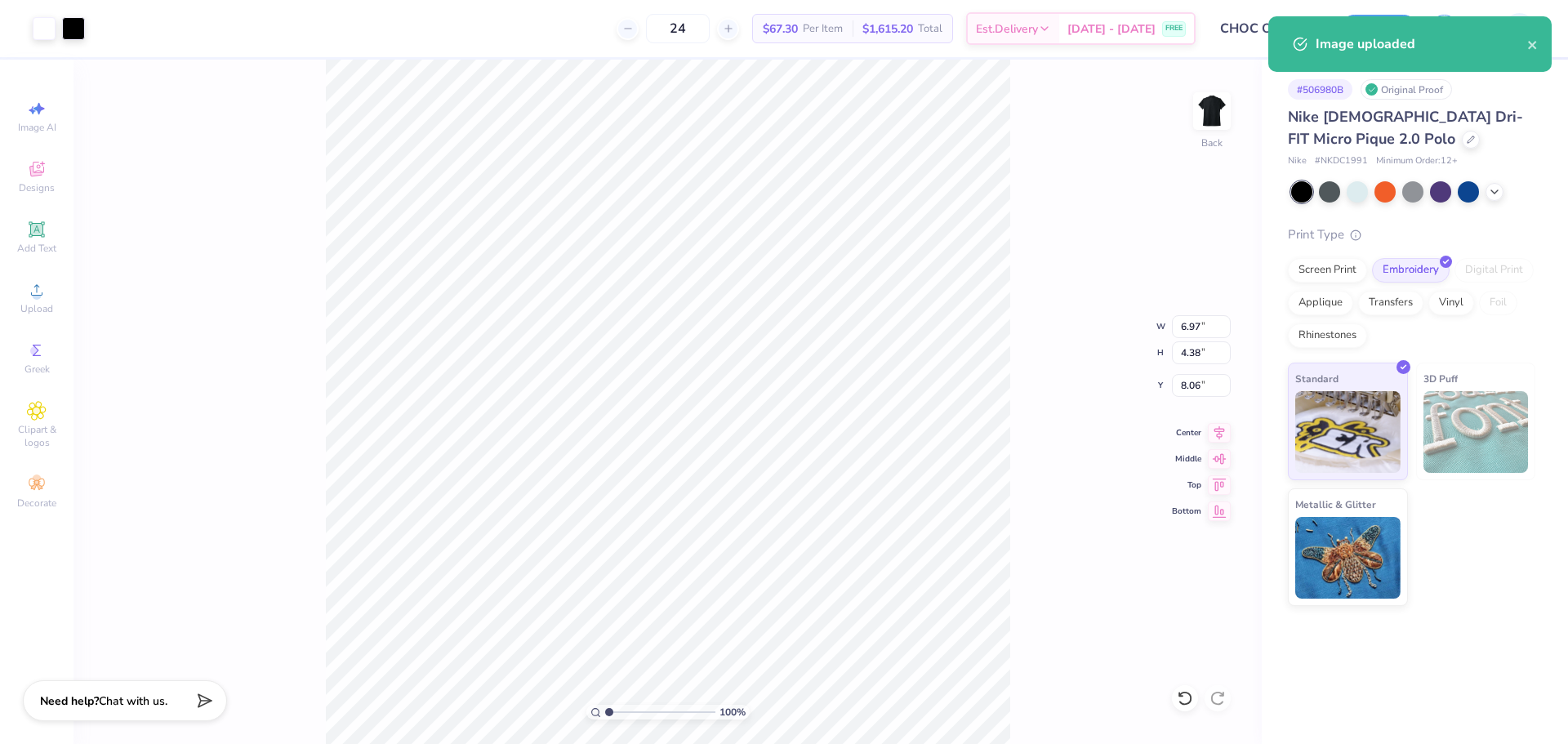
type input "5.58"
click at [1199, 324] on input "6.97" at bounding box center [1202, 327] width 59 height 23
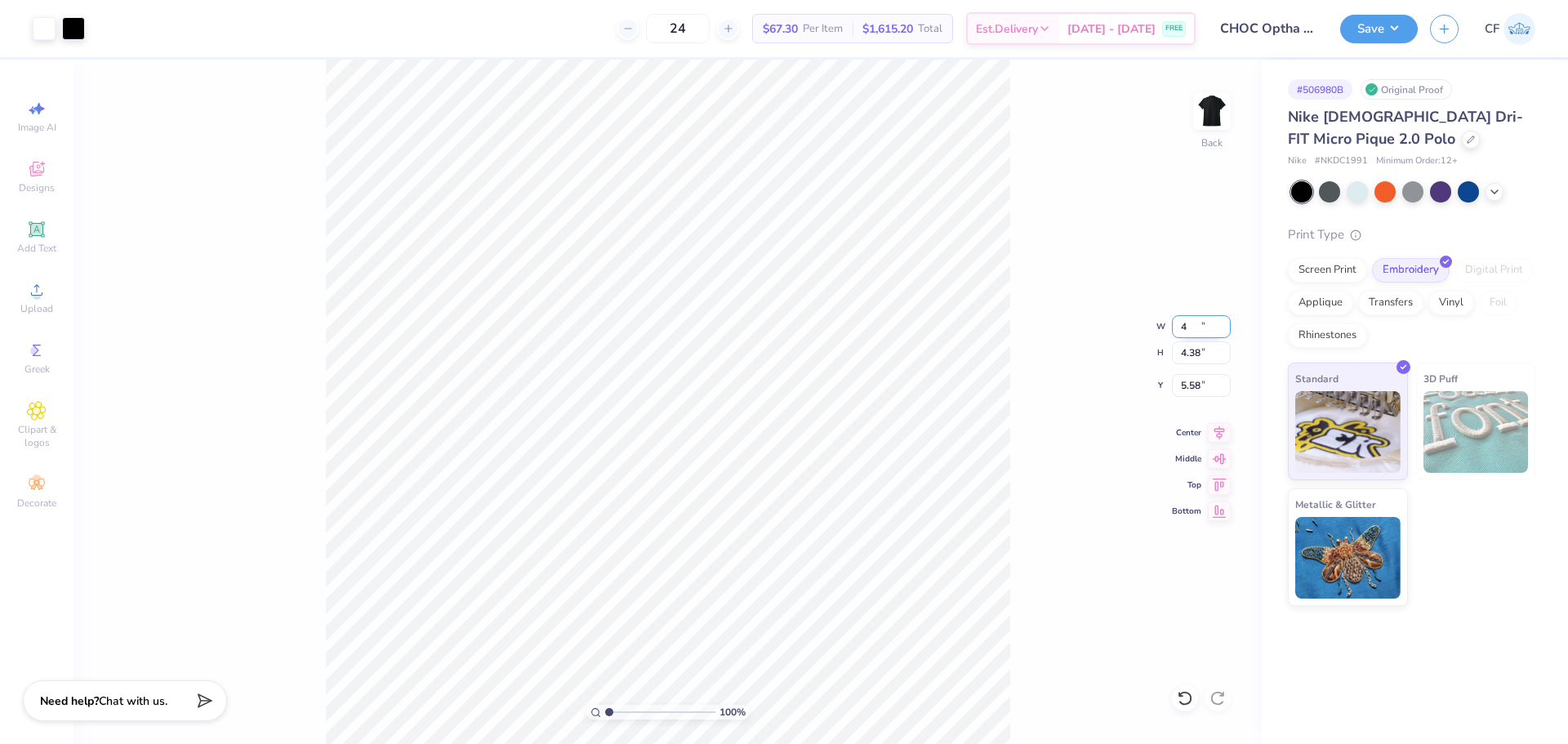
type input "4.00"
type input "2.51"
type input "3.00"
click at [1359, 34] on button "Save" at bounding box center [1378, 26] width 78 height 29
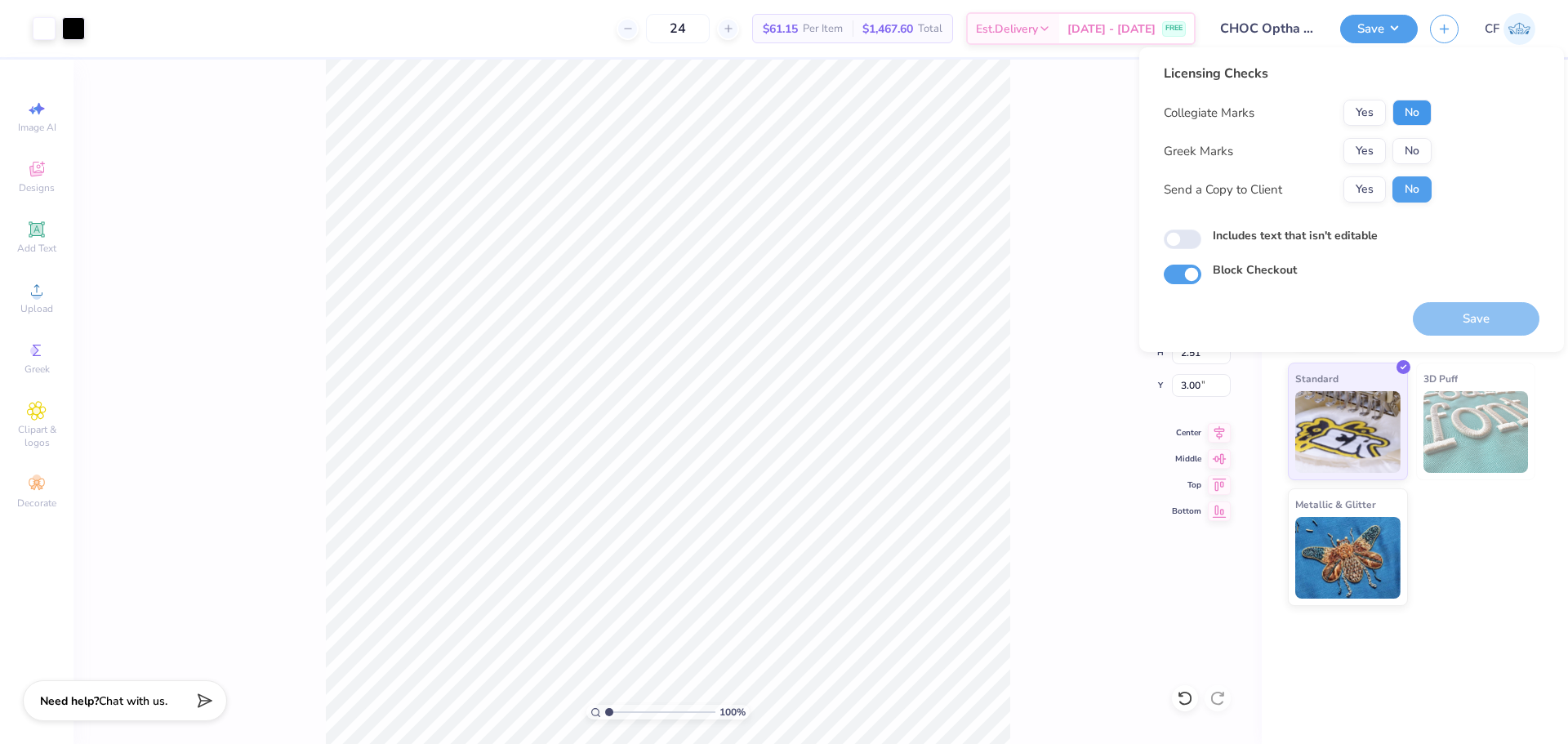
click at [1402, 112] on button "No" at bounding box center [1412, 113] width 39 height 26
click at [1406, 159] on button "No" at bounding box center [1412, 151] width 39 height 26
click at [1369, 189] on button "Yes" at bounding box center [1364, 190] width 43 height 26
click at [1181, 246] on input "Includes text that isn't editable" at bounding box center [1183, 240] width 38 height 20
checkbox input "true"
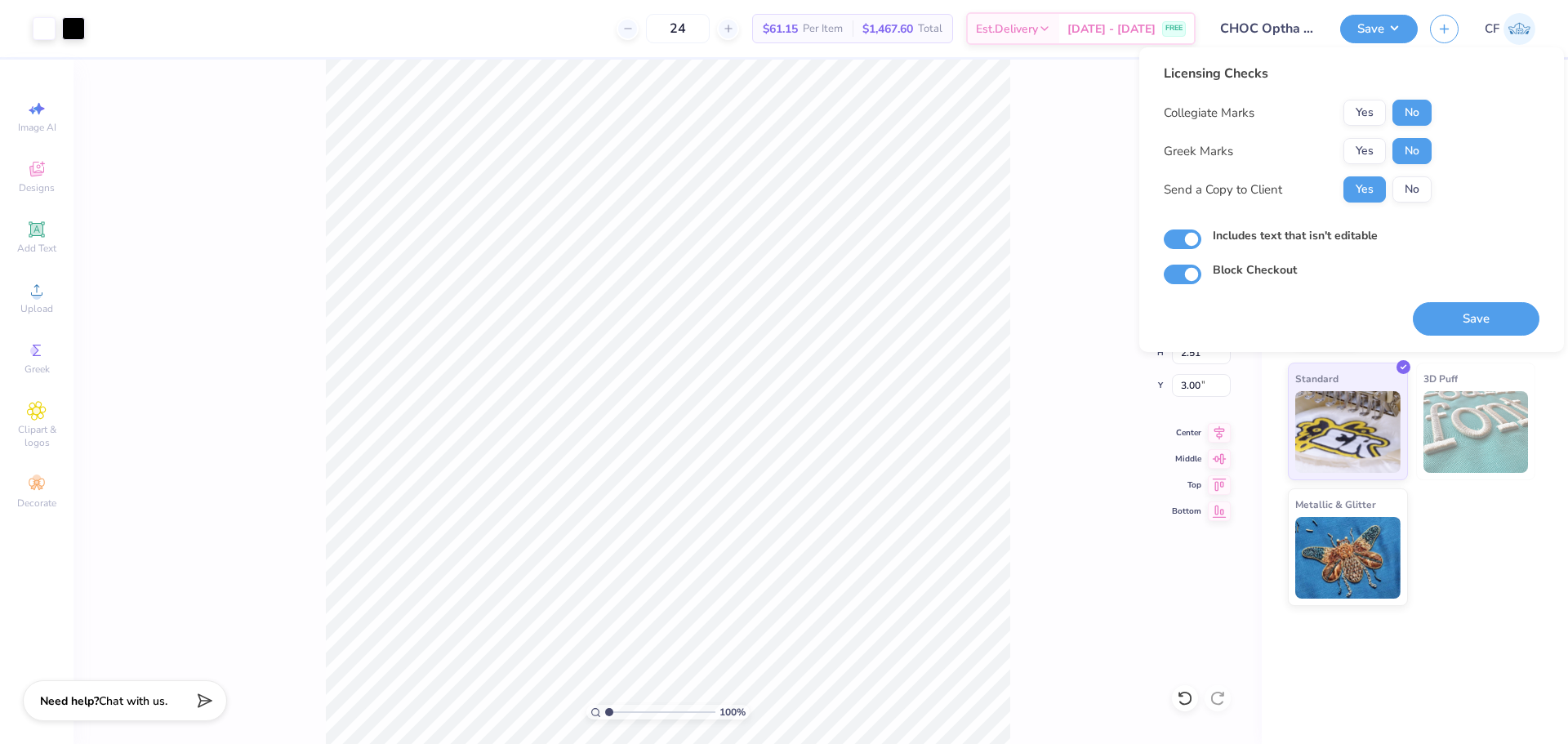
click at [1178, 284] on div "Licensing Checks Collegiate Marks Yes No Greek Marks Yes No Send a Copy to Clie…" at bounding box center [1352, 200] width 376 height 272
click at [1177, 283] on input "Block Checkout" at bounding box center [1183, 274] width 38 height 20
checkbox input "false"
click at [1438, 319] on button "Save" at bounding box center [1476, 319] width 126 height 34
